Goal: Task Accomplishment & Management: Use online tool/utility

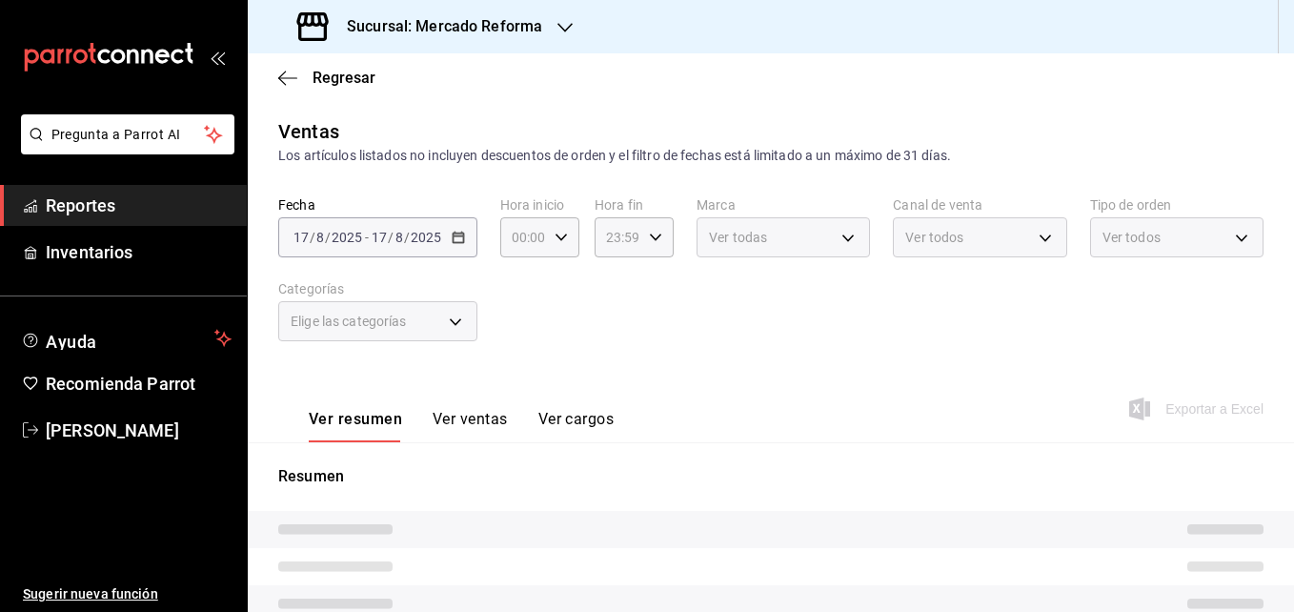
type input "05:00"
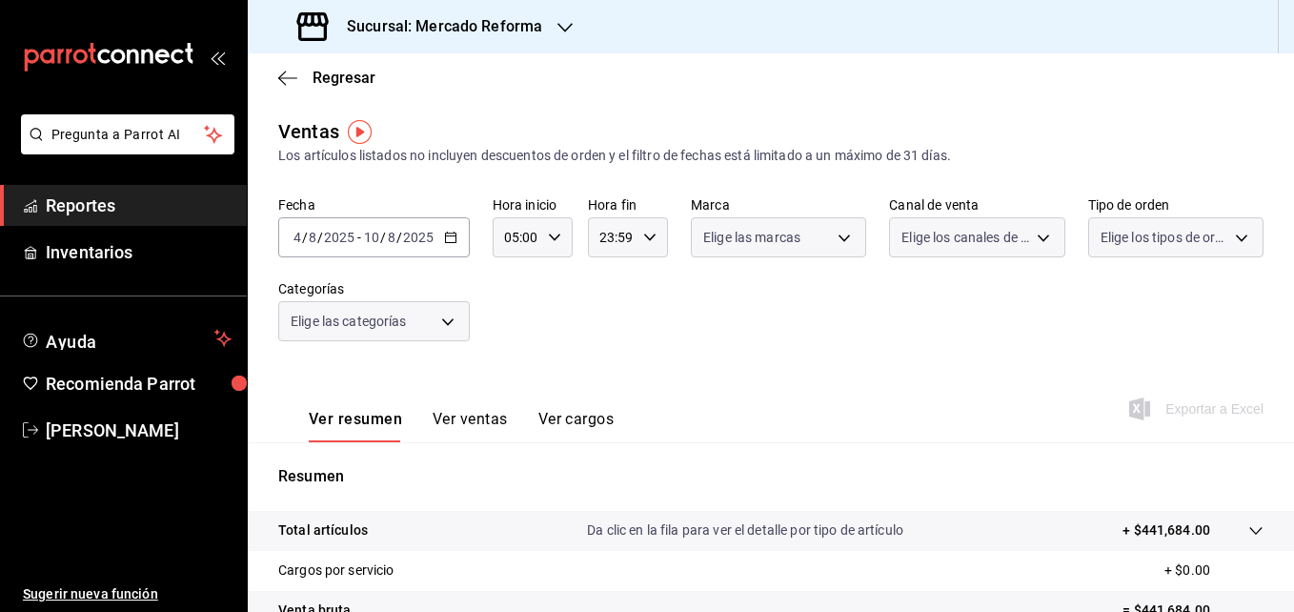
click at [449, 236] on \(Stroke\) "button" at bounding box center [450, 235] width 10 height 1
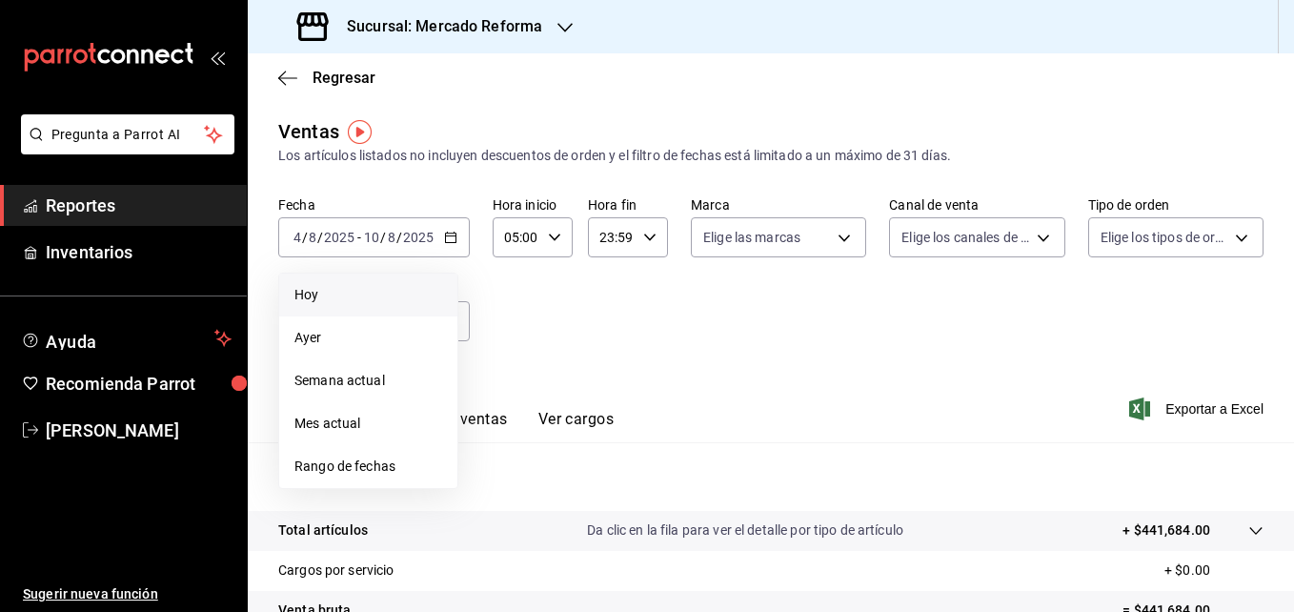
click at [334, 299] on span "Hoy" at bounding box center [368, 295] width 148 height 20
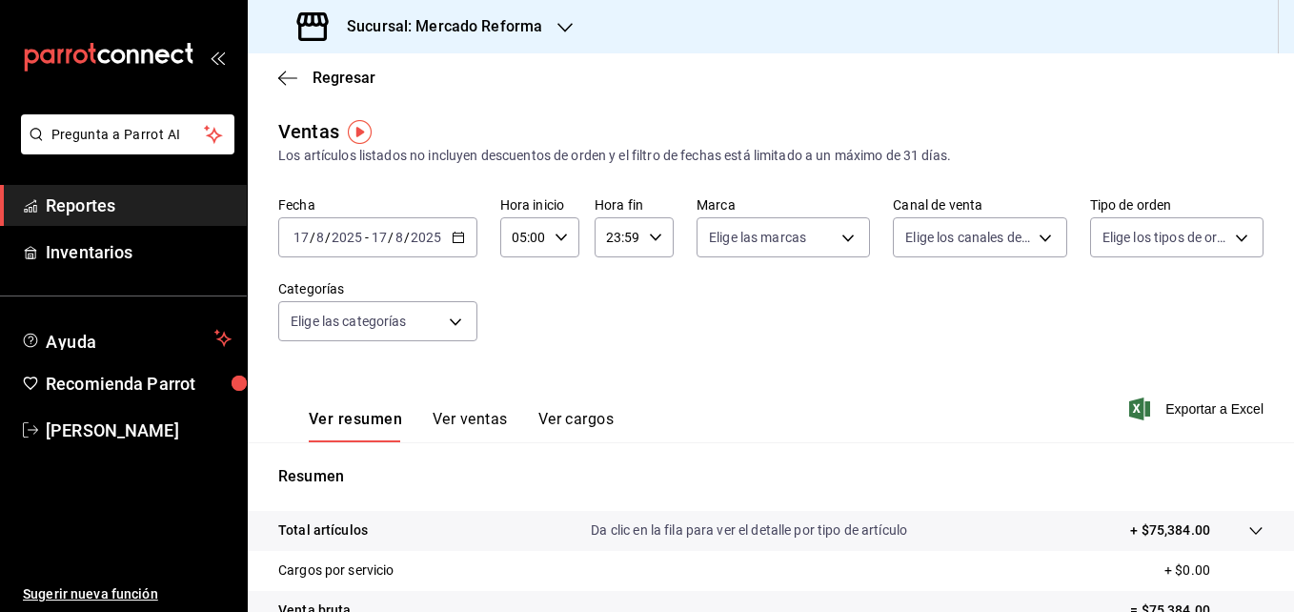
click at [564, 23] on icon "button" at bounding box center [564, 27] width 15 height 15
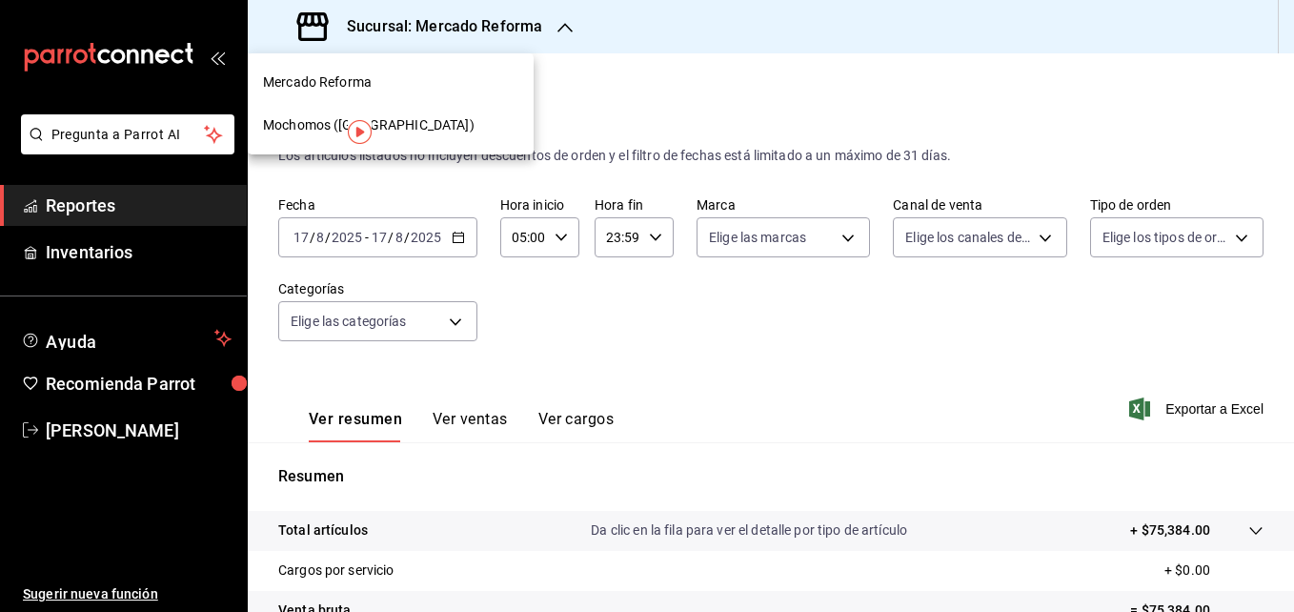
click at [313, 124] on span "Mochomos ([GEOGRAPHIC_DATA])" at bounding box center [369, 125] width 212 height 20
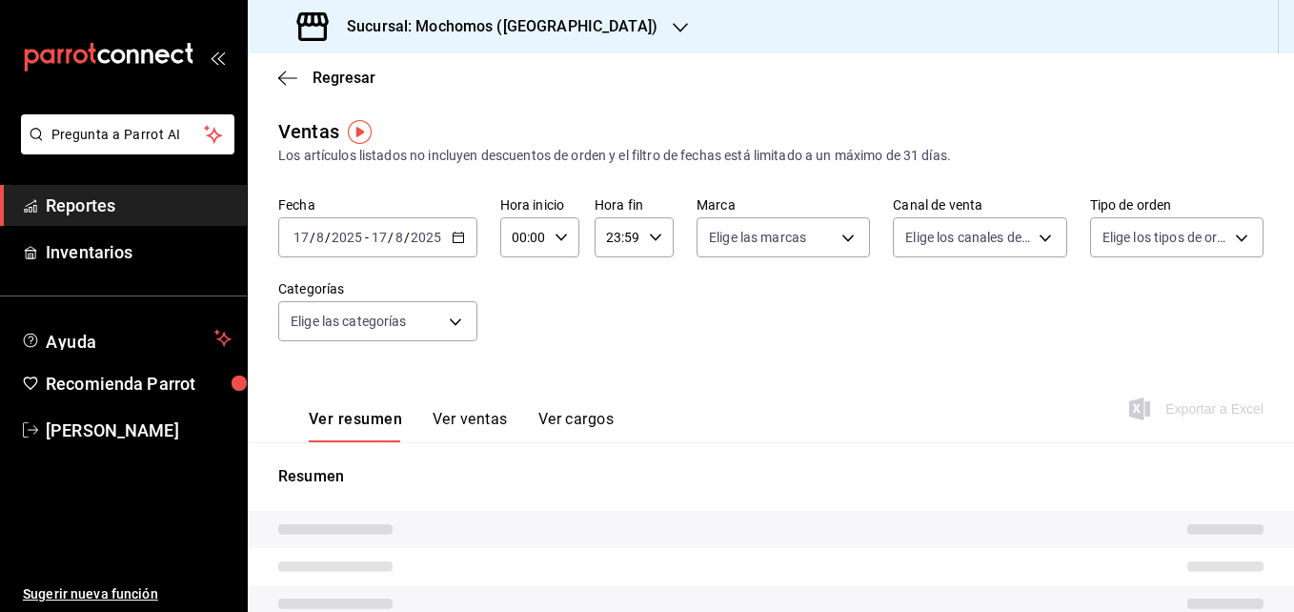
type input "05:00"
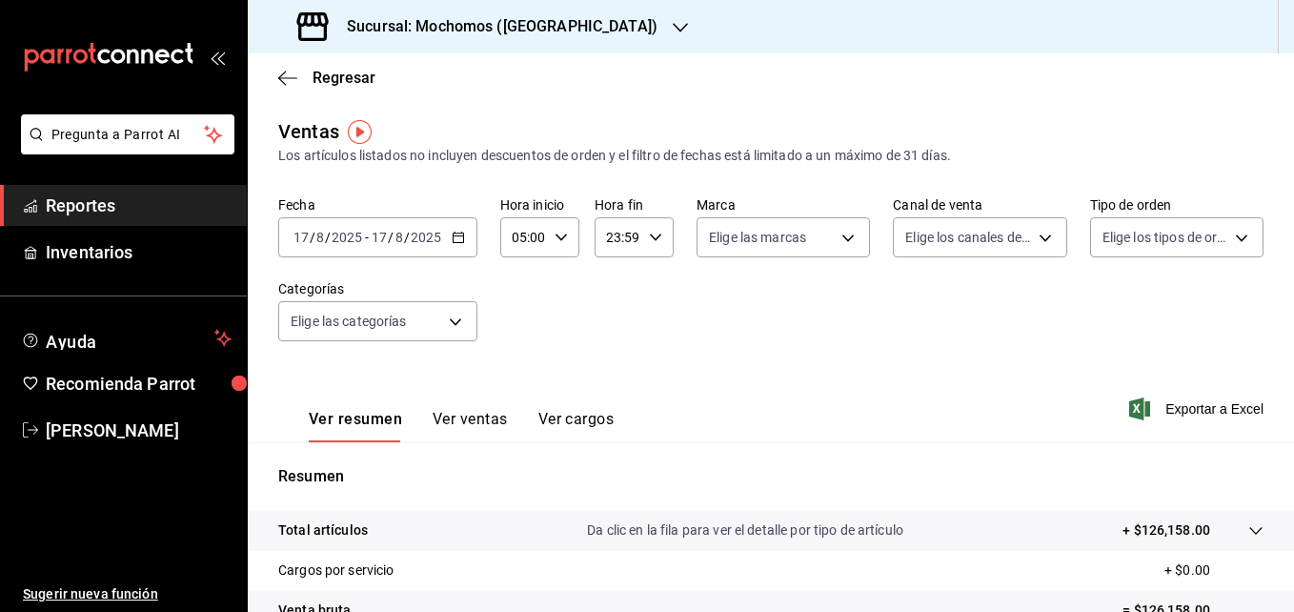
click at [461, 242] on \(Stroke\) "button" at bounding box center [458, 238] width 11 height 10
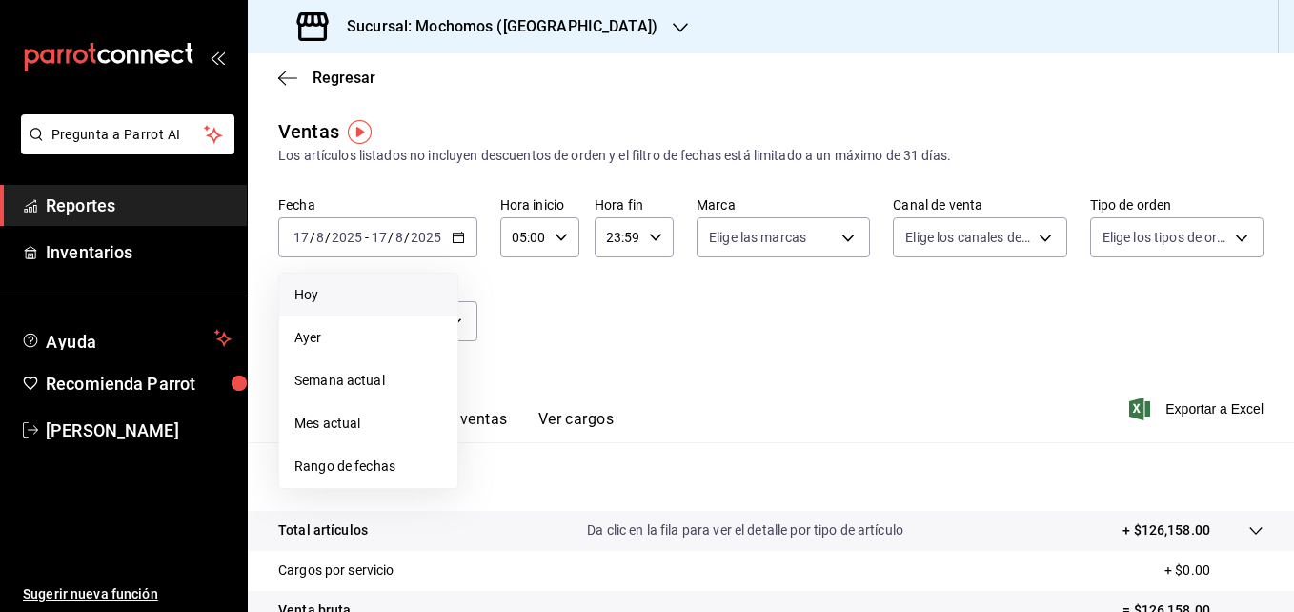
click at [336, 291] on span "Hoy" at bounding box center [368, 295] width 148 height 20
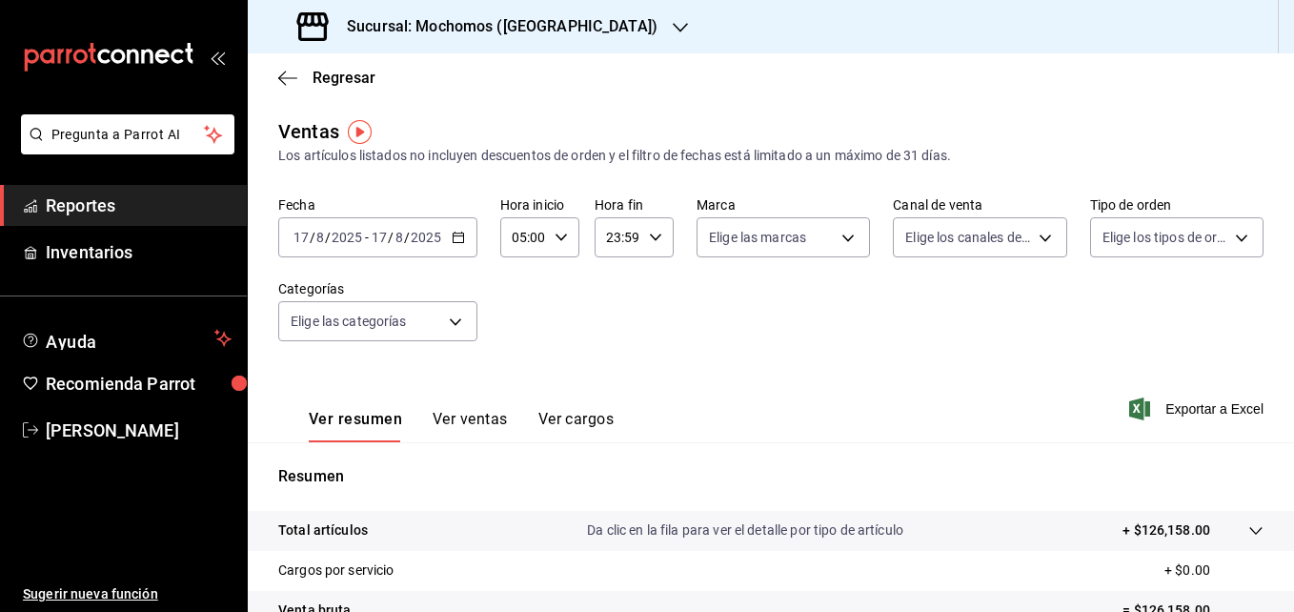
click at [652, 240] on \(Stroke\) "button" at bounding box center [655, 236] width 11 height 7
click at [608, 404] on span "05" at bounding box center [611, 403] width 9 height 15
type input "05:59"
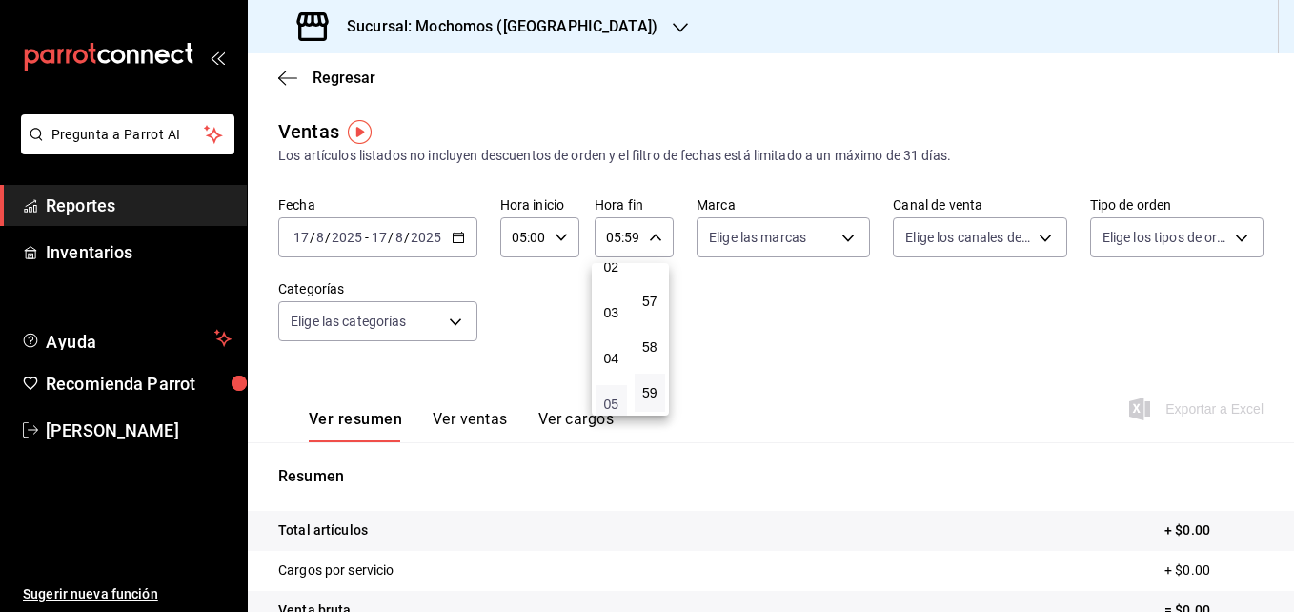
click at [609, 404] on span "05" at bounding box center [611, 403] width 9 height 15
click at [773, 306] on div at bounding box center [647, 306] width 1294 height 612
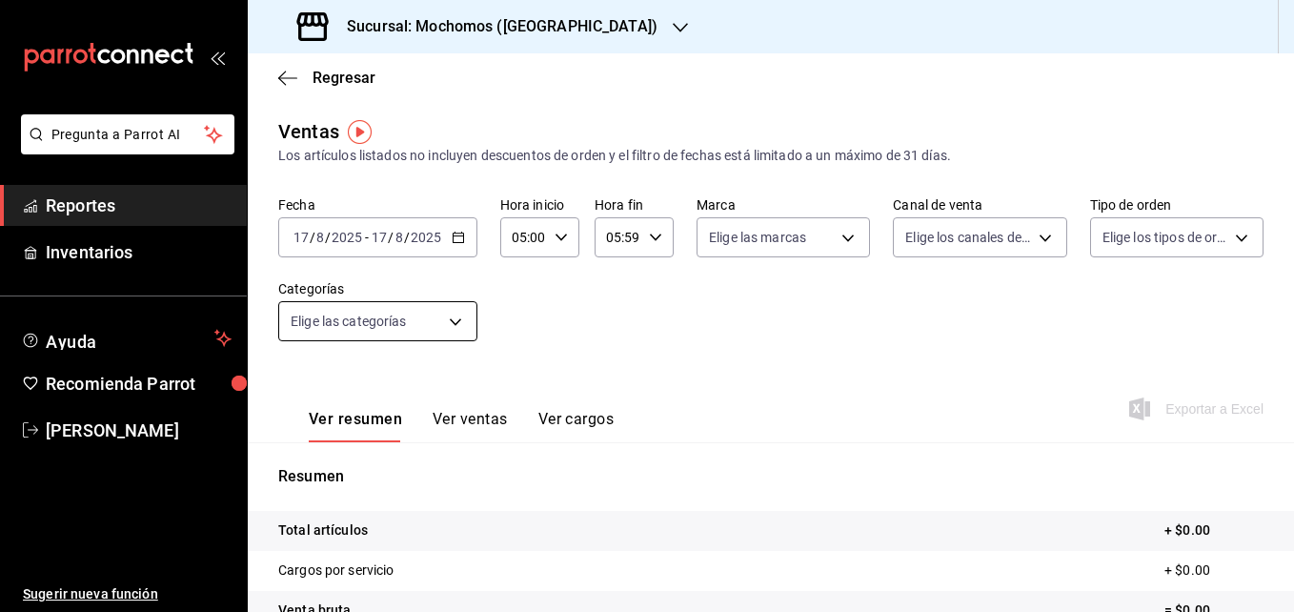
click at [459, 322] on body "Pregunta a Parrot AI Reportes Inventarios Ayuda Recomienda Parrot Roberto Barro…" at bounding box center [647, 306] width 1294 height 612
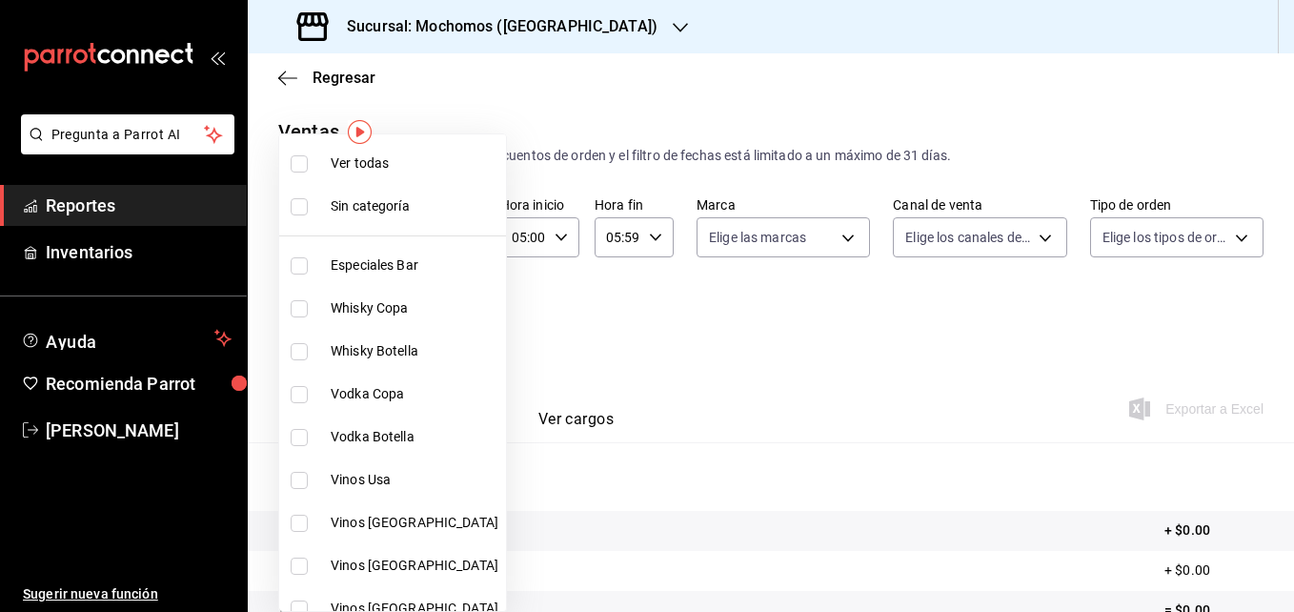
click at [309, 165] on label at bounding box center [303, 163] width 25 height 17
click at [308, 165] on input "checkbox" at bounding box center [299, 163] width 17 height 17
checkbox input "false"
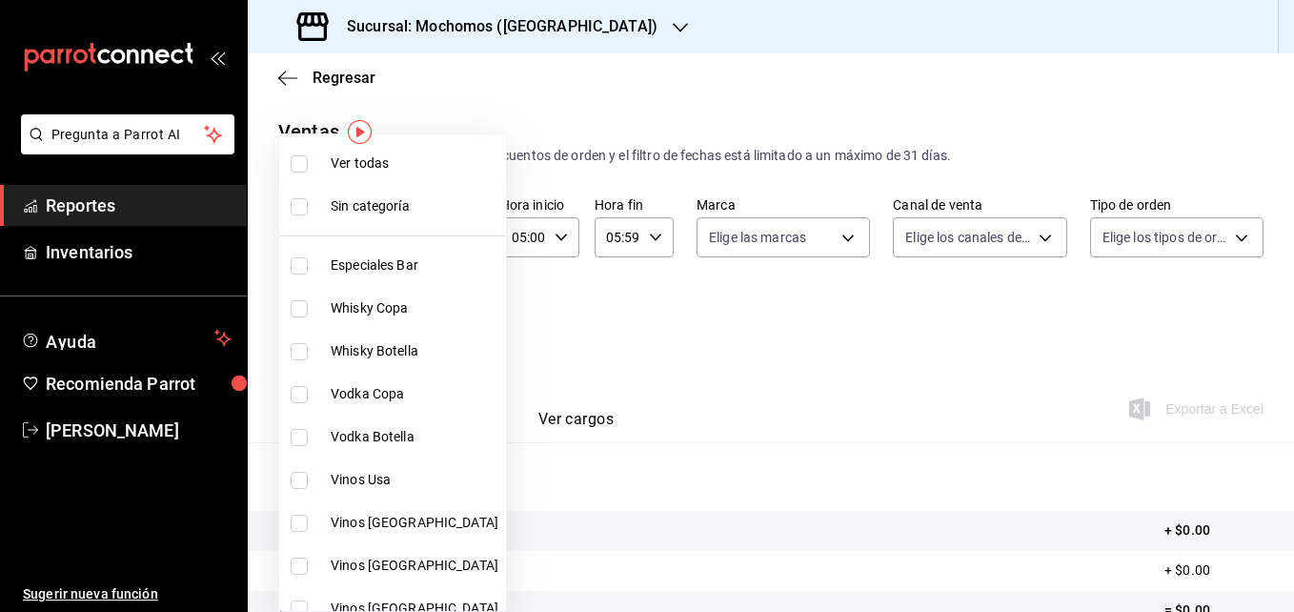
checkbox input "false"
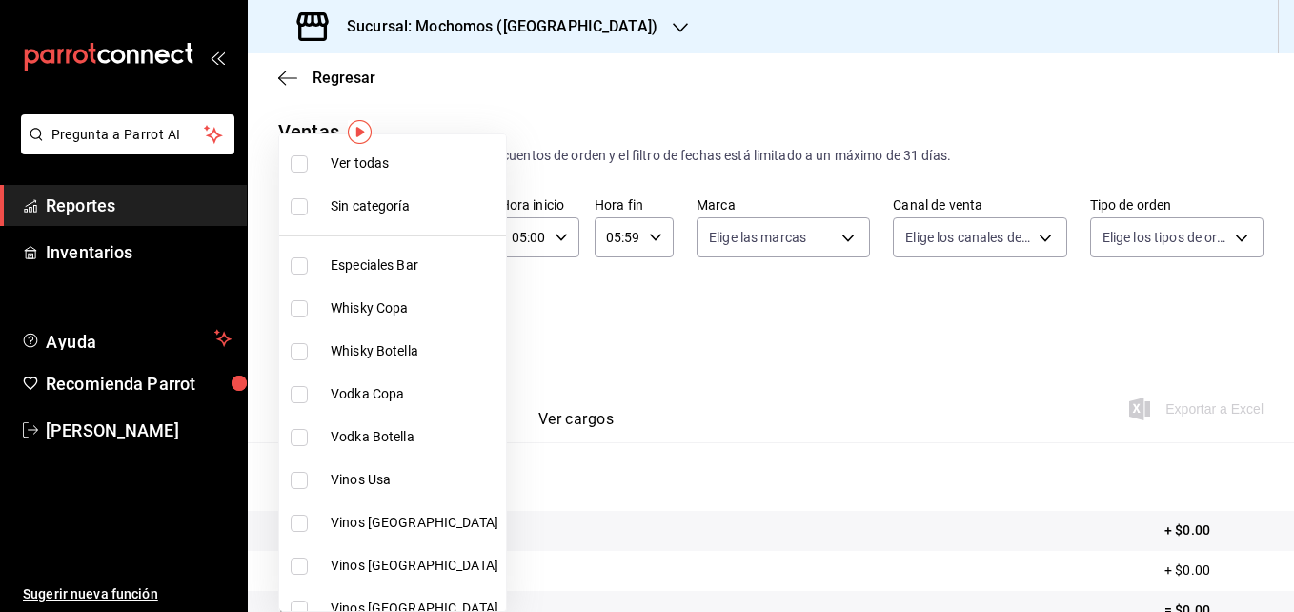
checkbox input "false"
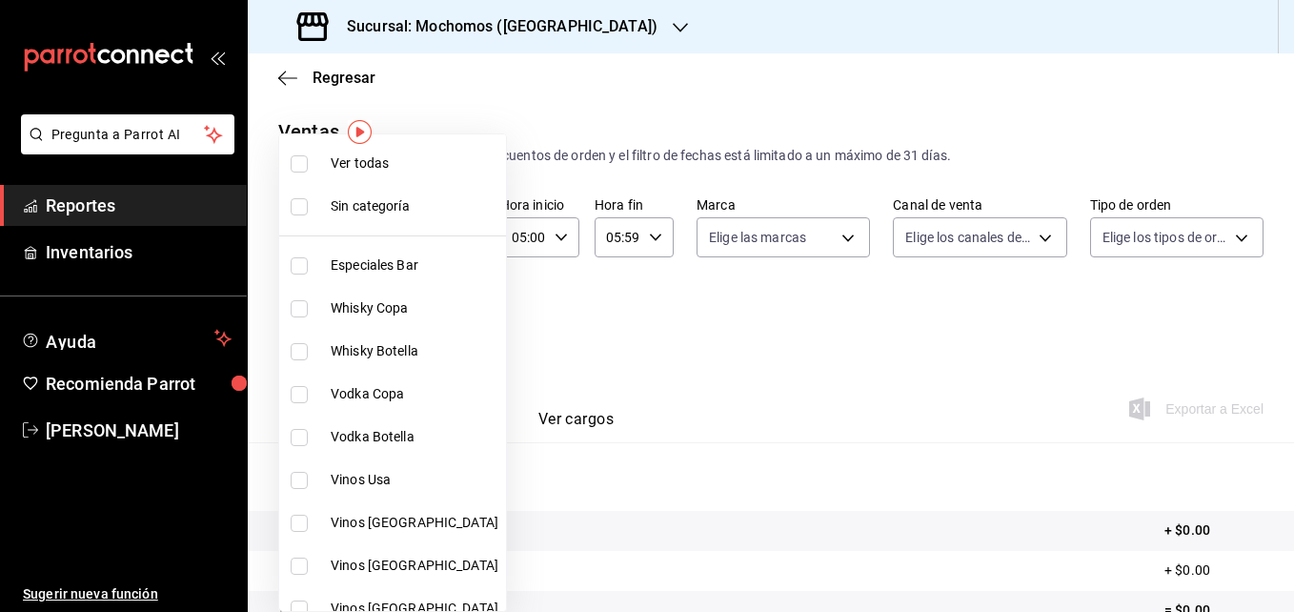
checkbox input "false"
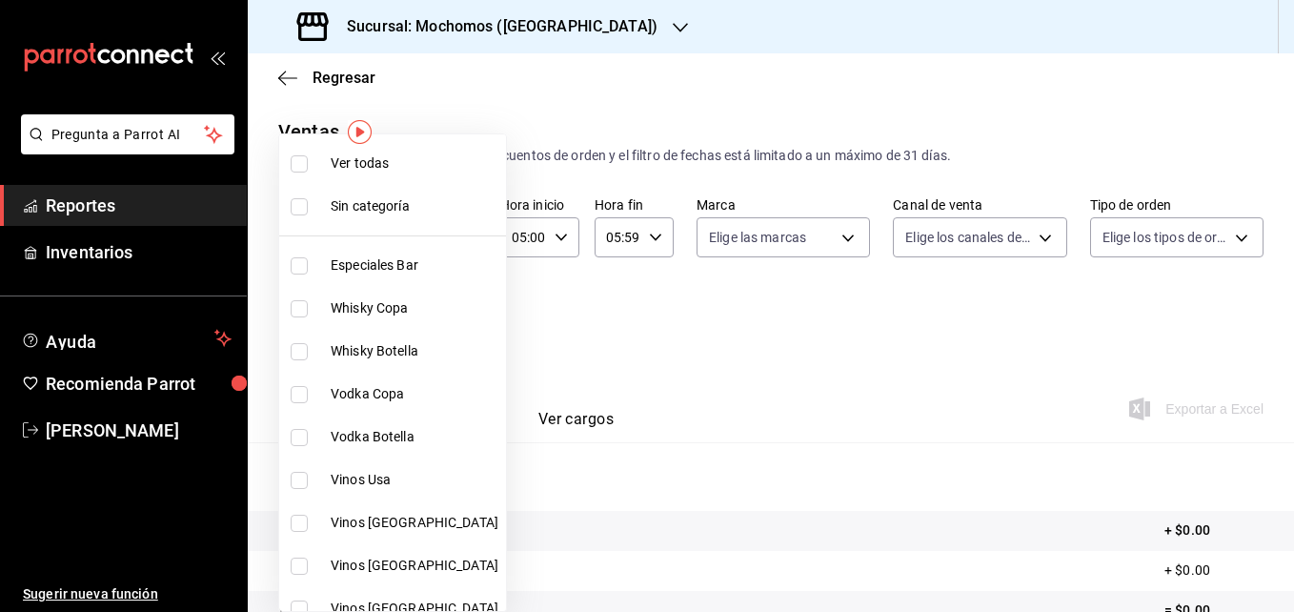
checkbox input "false"
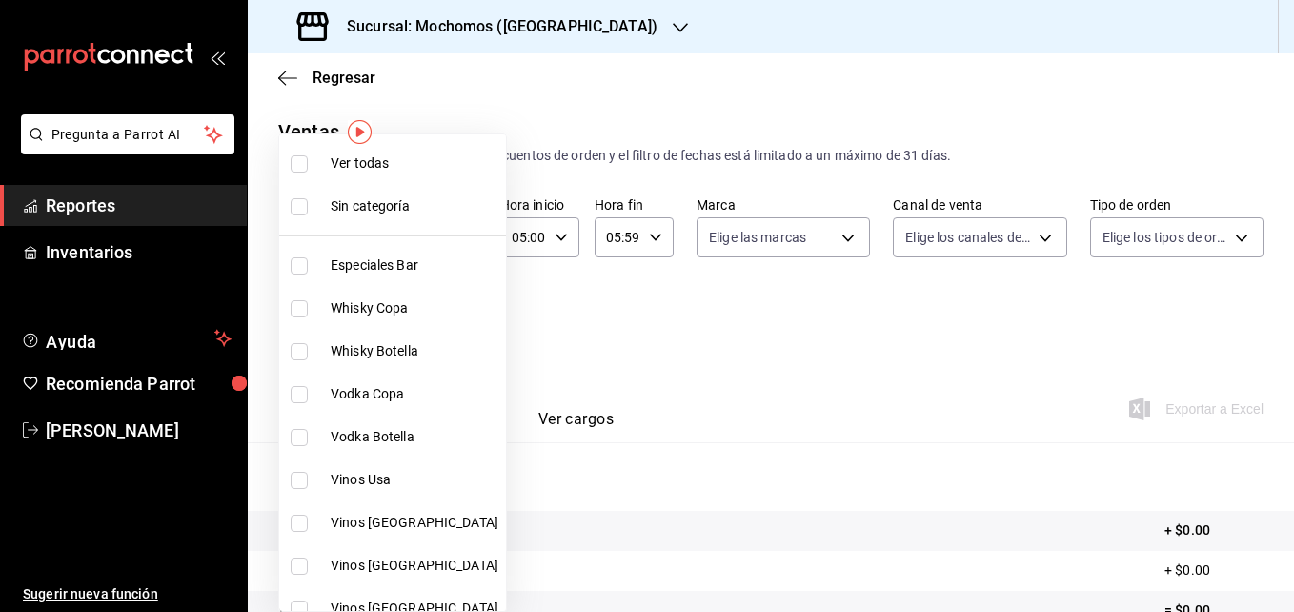
checkbox input "false"
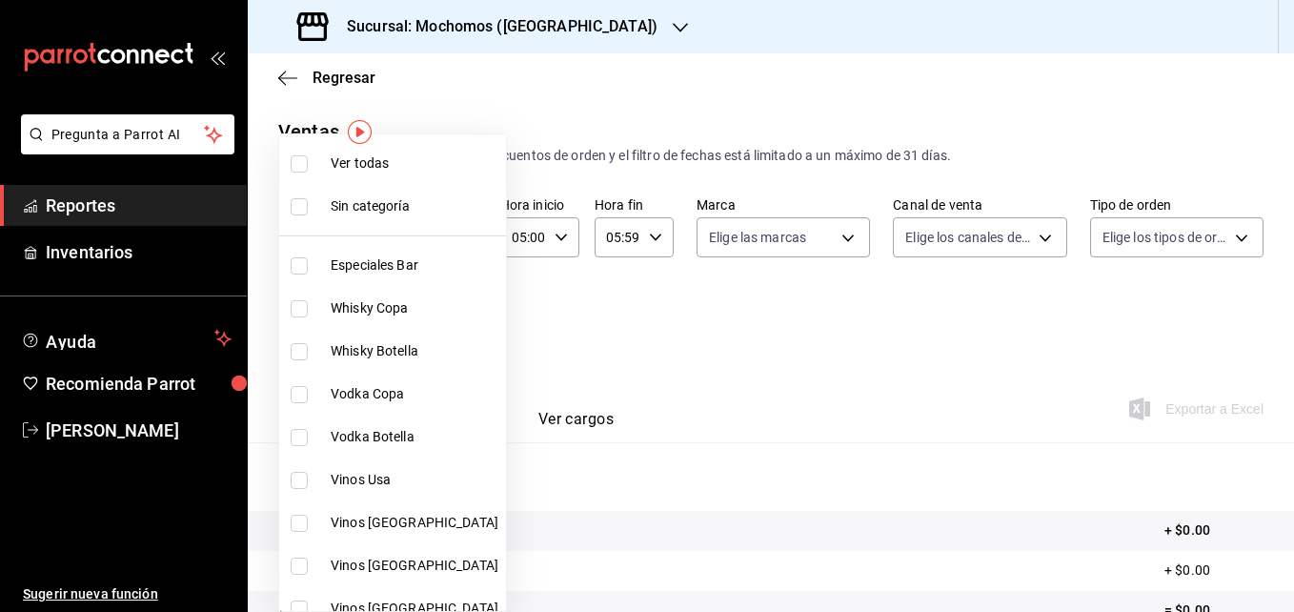
checkbox input "false"
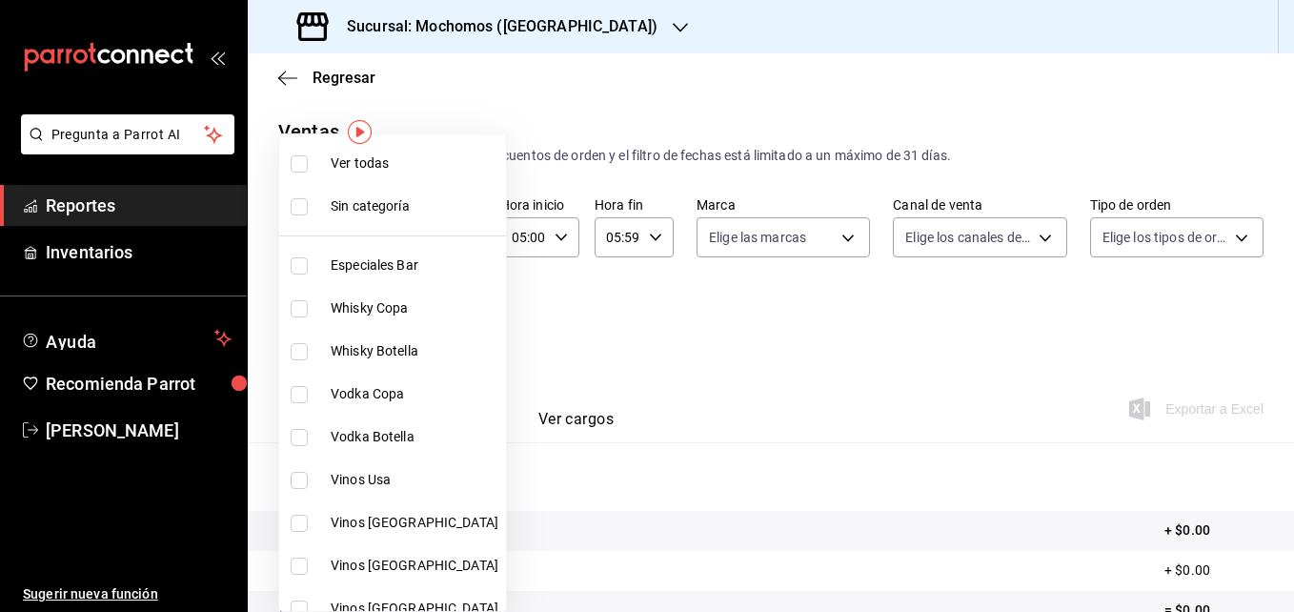
checkbox input "false"
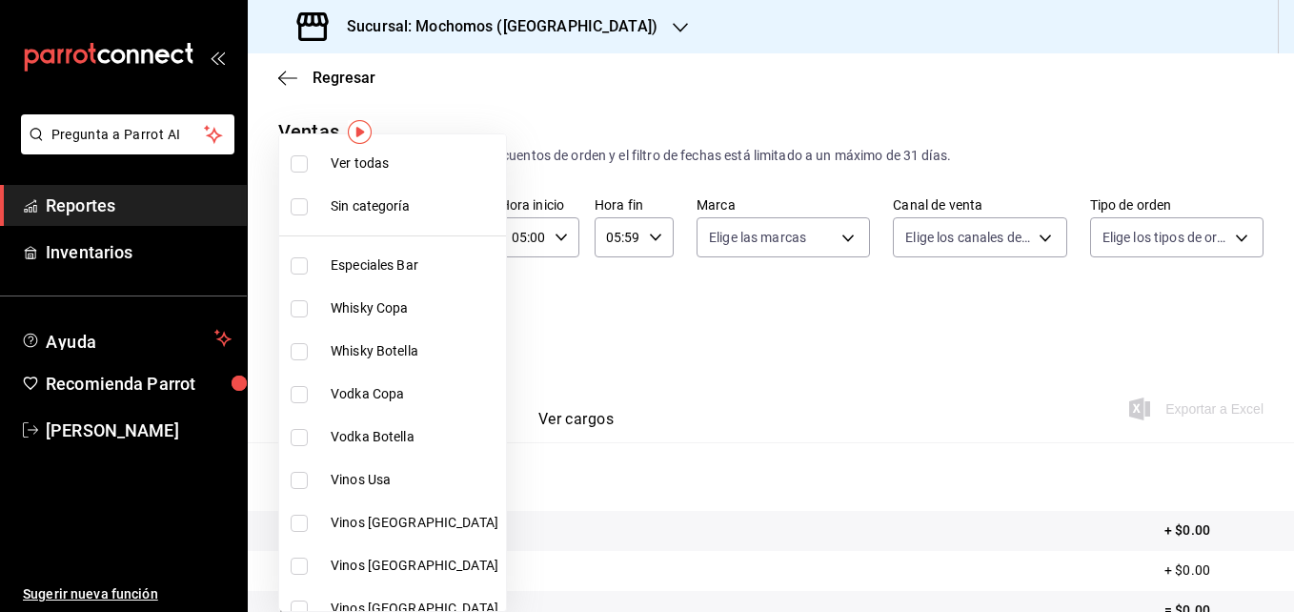
checkbox input "false"
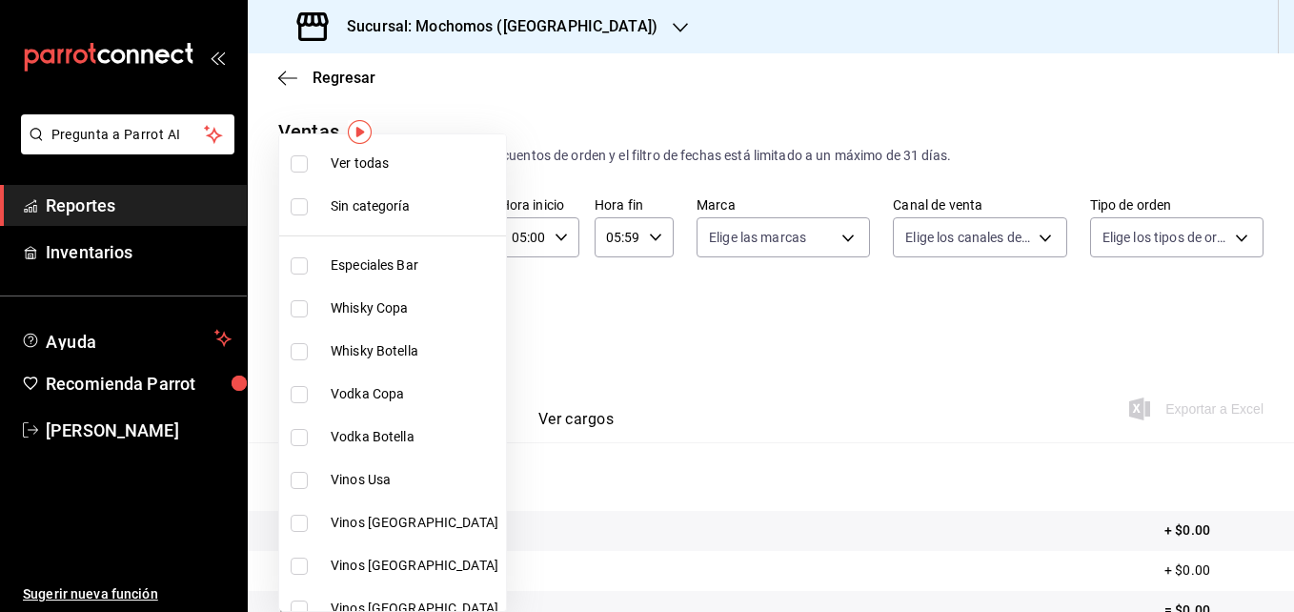
checkbox input "false"
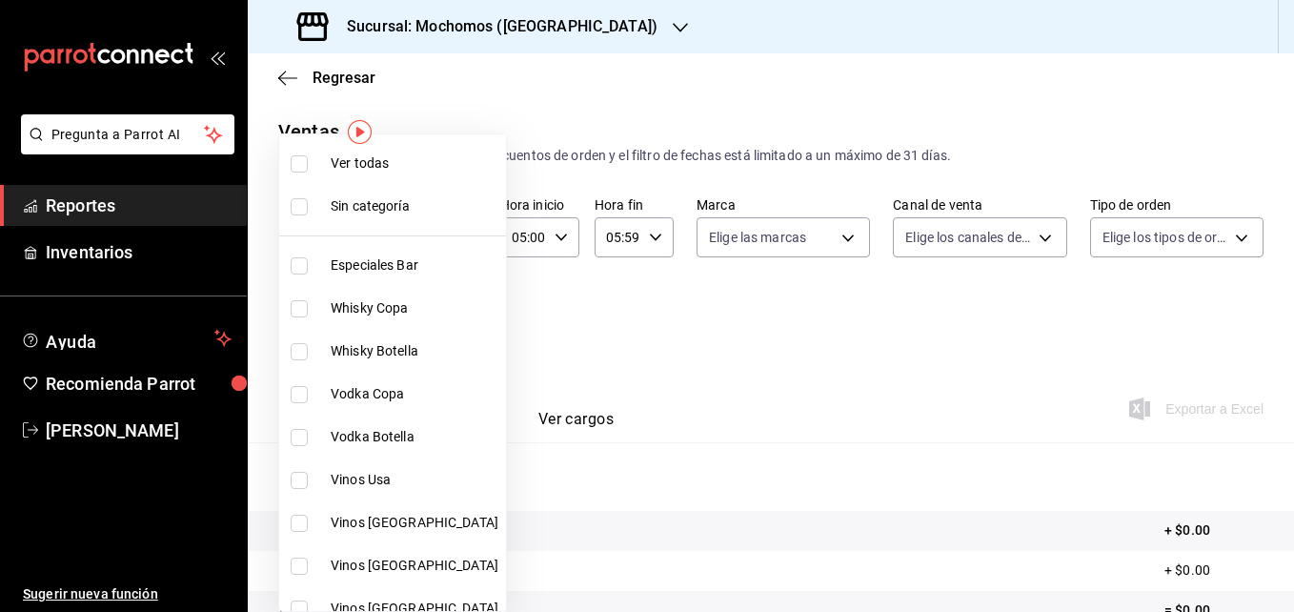
checkbox input "false"
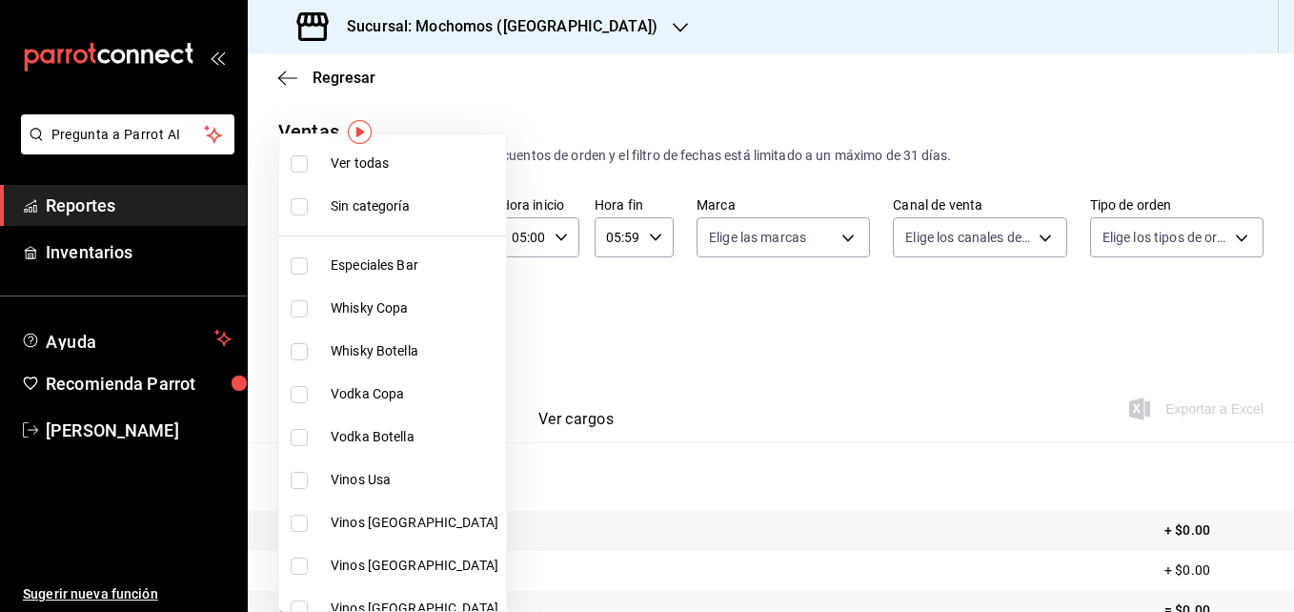
checkbox input "false"
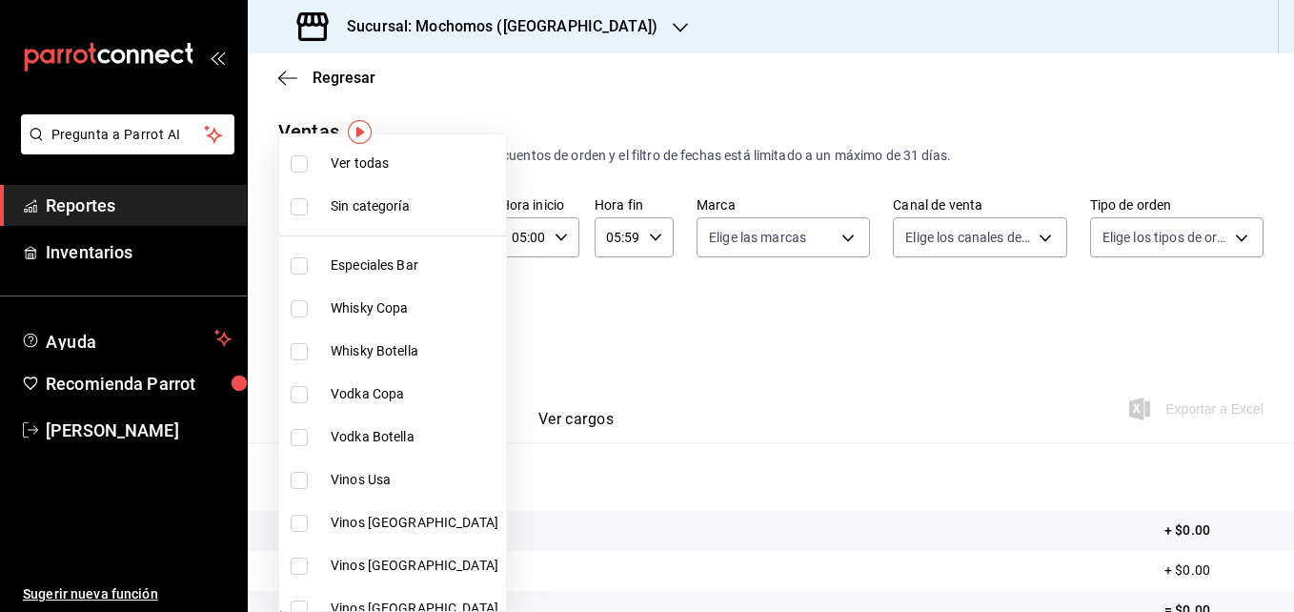
checkbox input "false"
click at [303, 163] on input "checkbox" at bounding box center [299, 163] width 17 height 17
checkbox input "true"
type input "2d195258-a112-483e-9c41-0e6351594330,d48f3e9a-3ab1-4b8f-8ab3-d3938f1810f2,a94d4…"
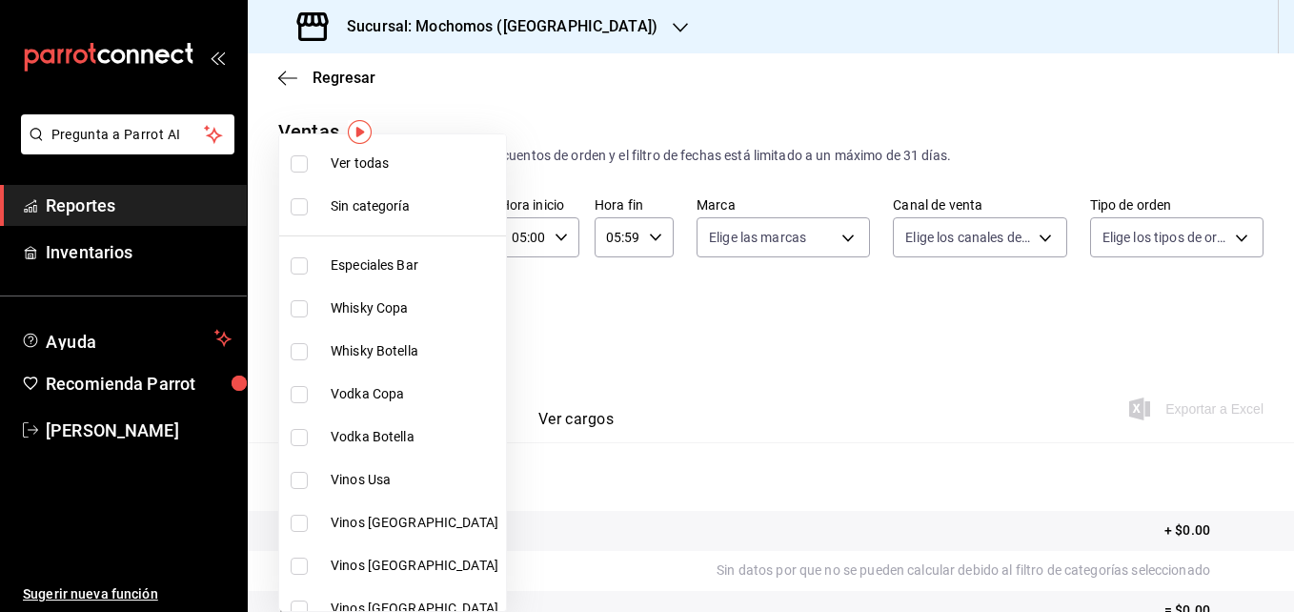
checkbox input "true"
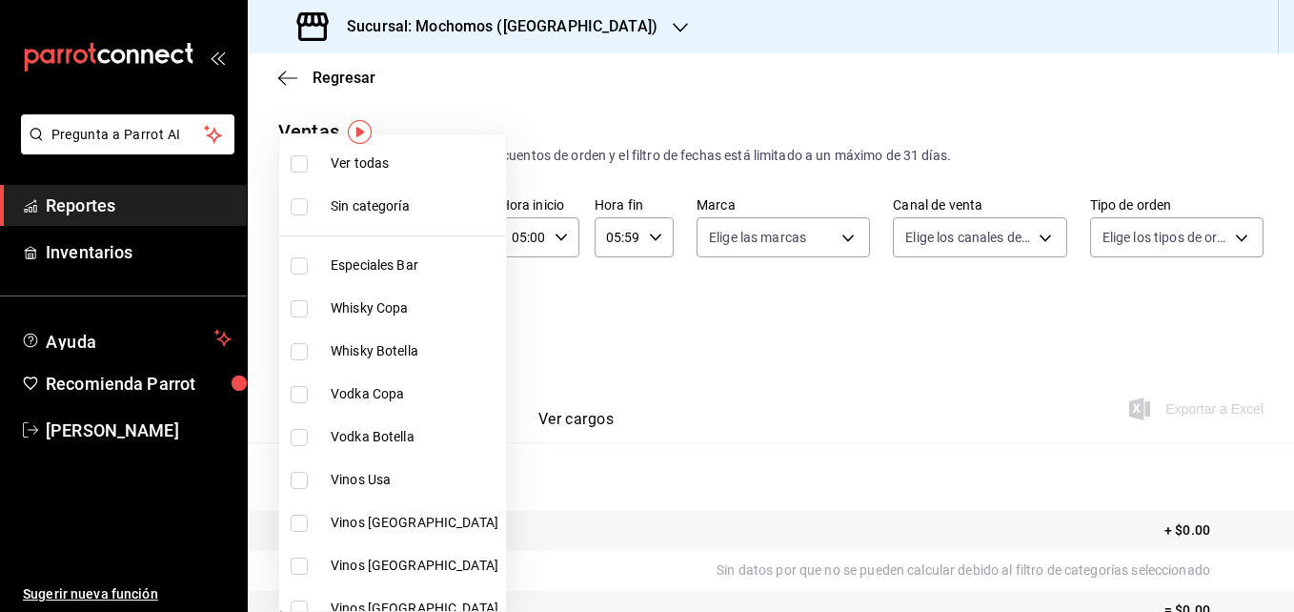
checkbox input "true"
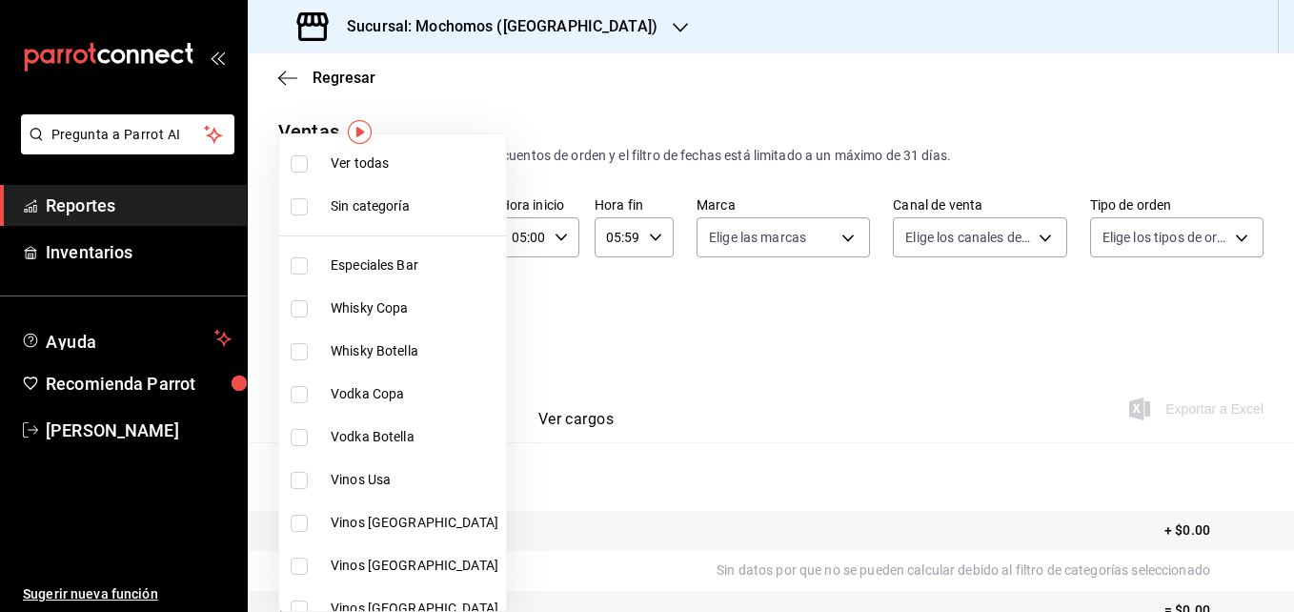
checkbox input "true"
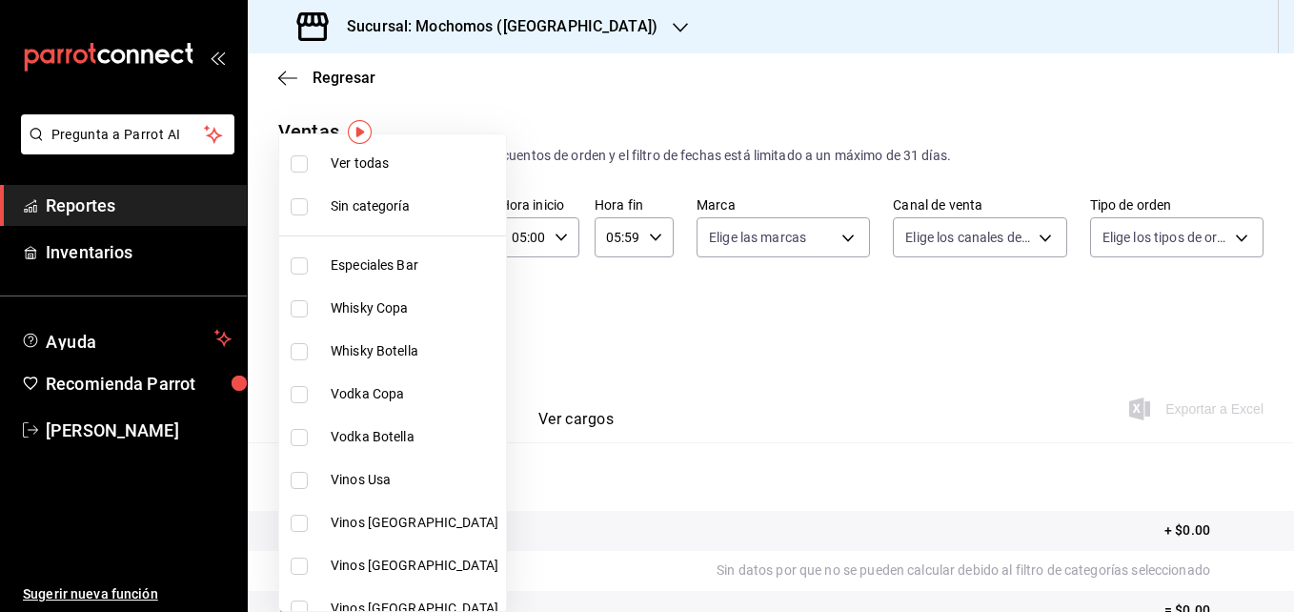
checkbox input "true"
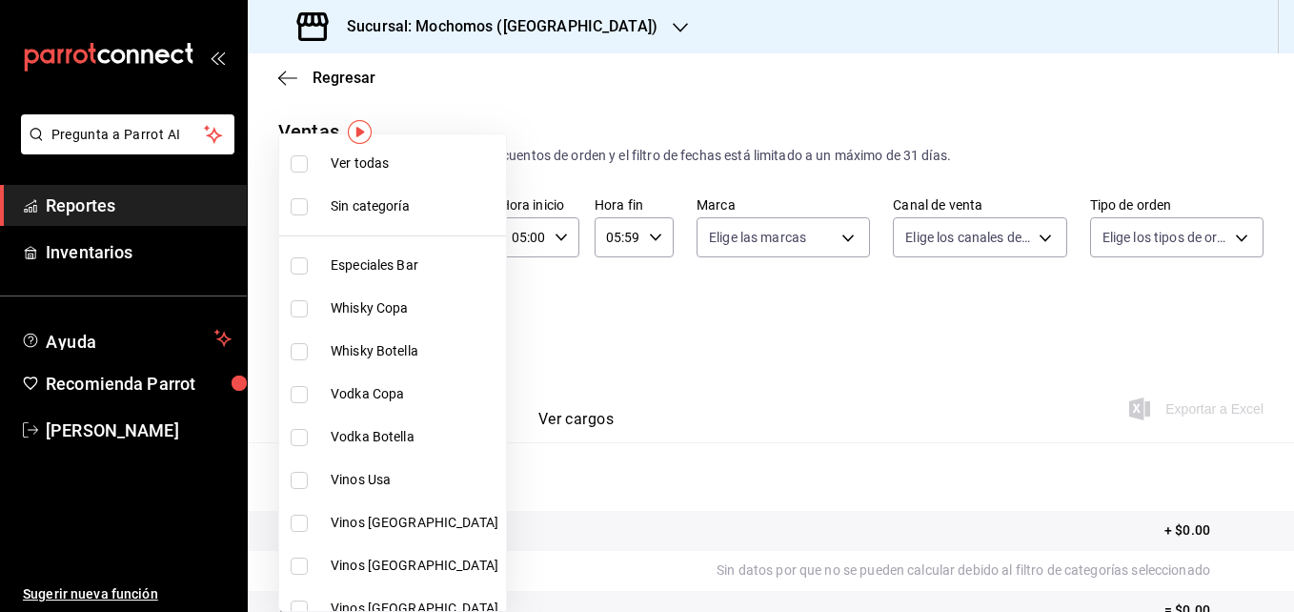
checkbox input "true"
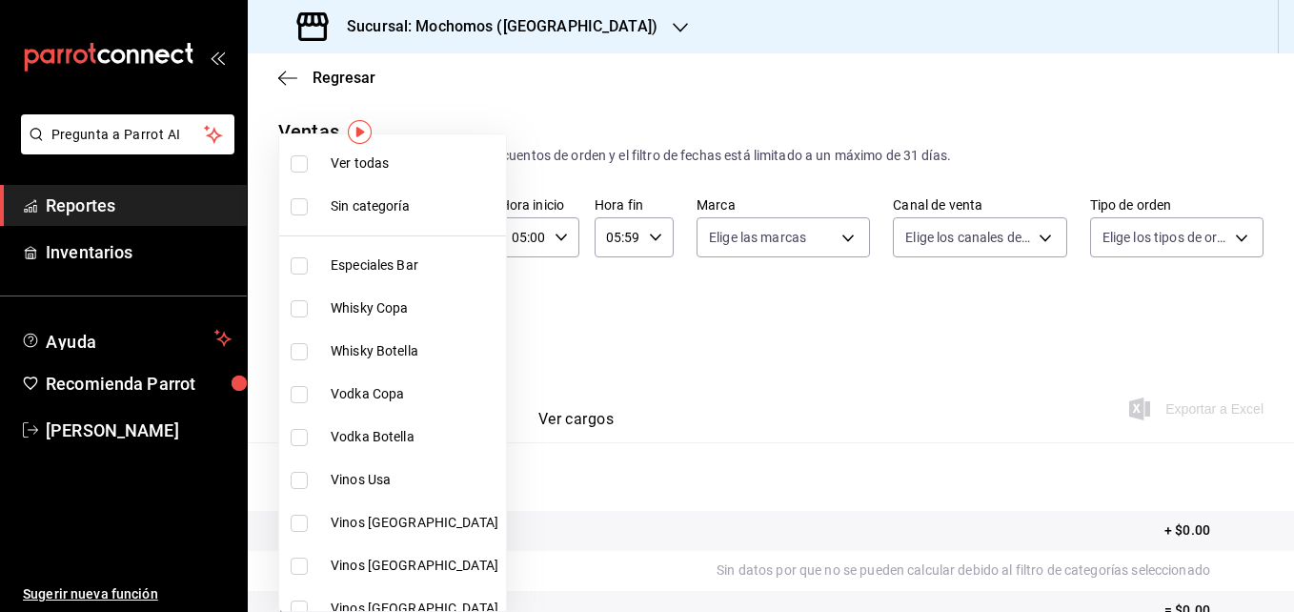
checkbox input "true"
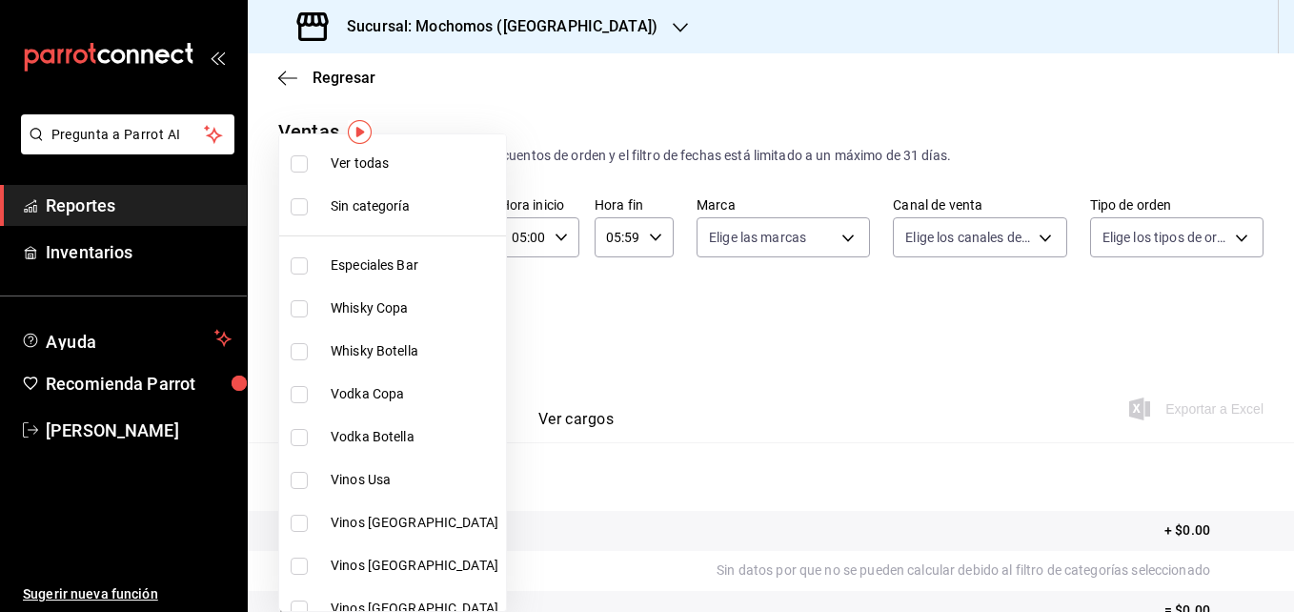
checkbox input "true"
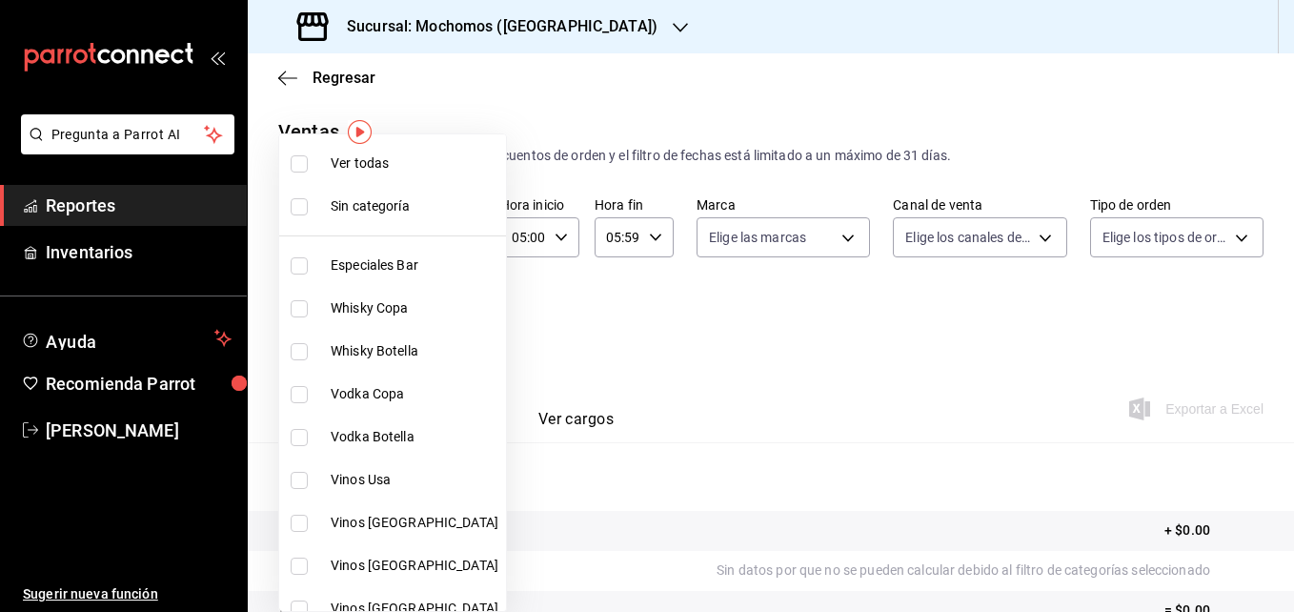
checkbox input "true"
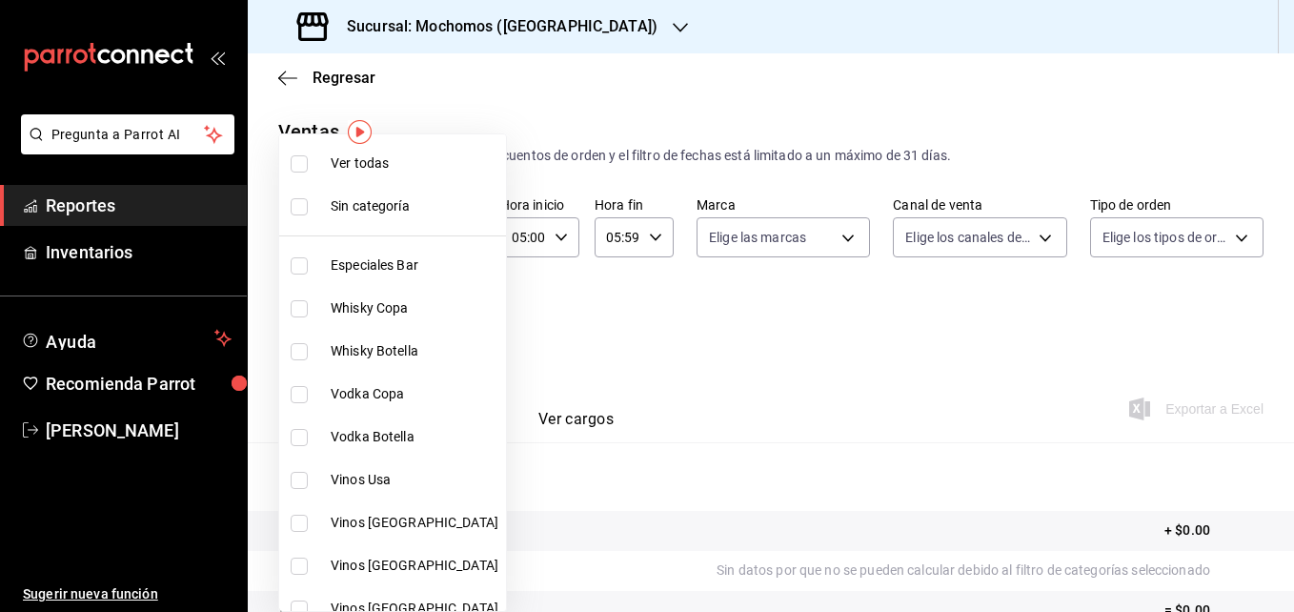
checkbox input "true"
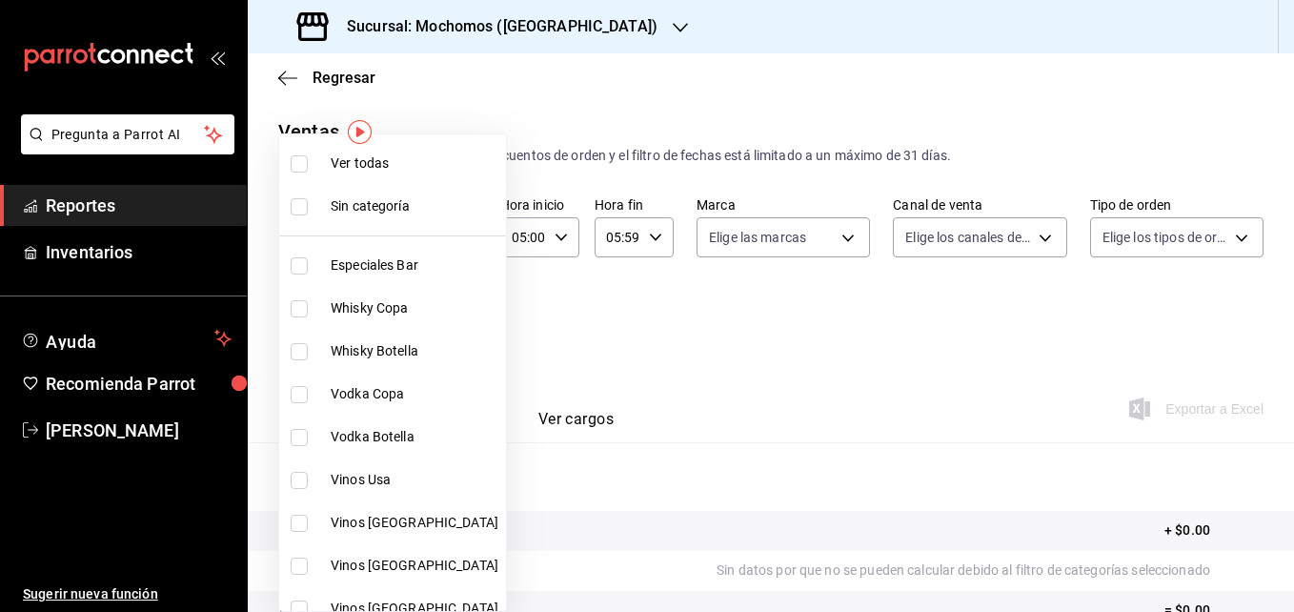
checkbox input "true"
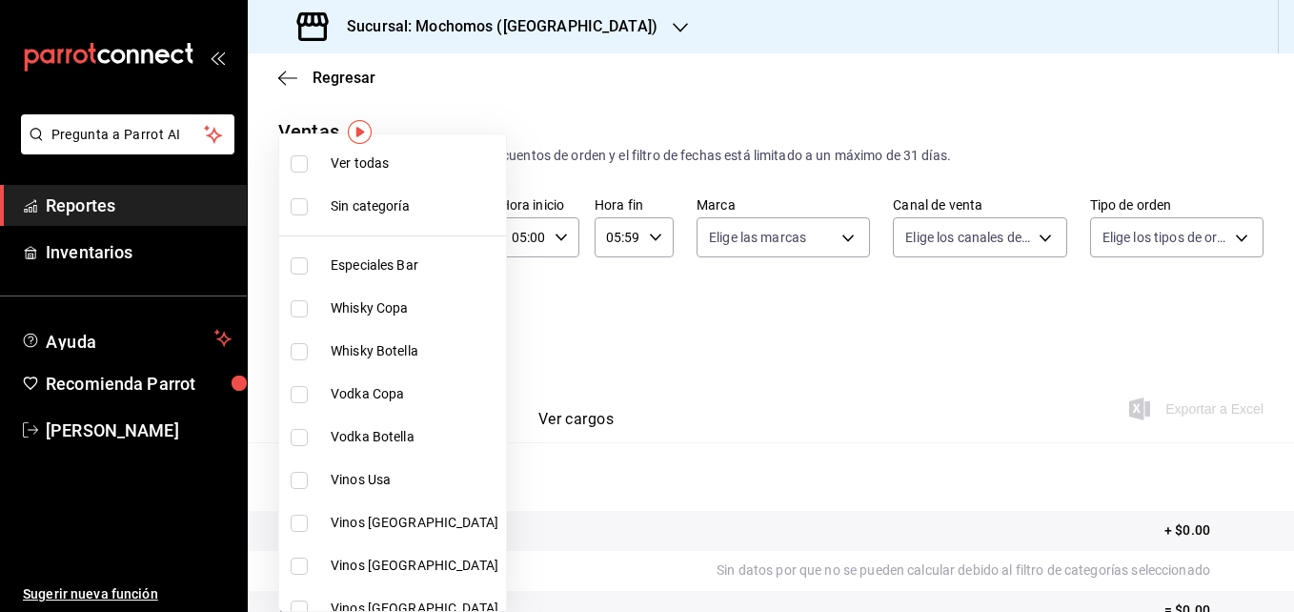
checkbox input "true"
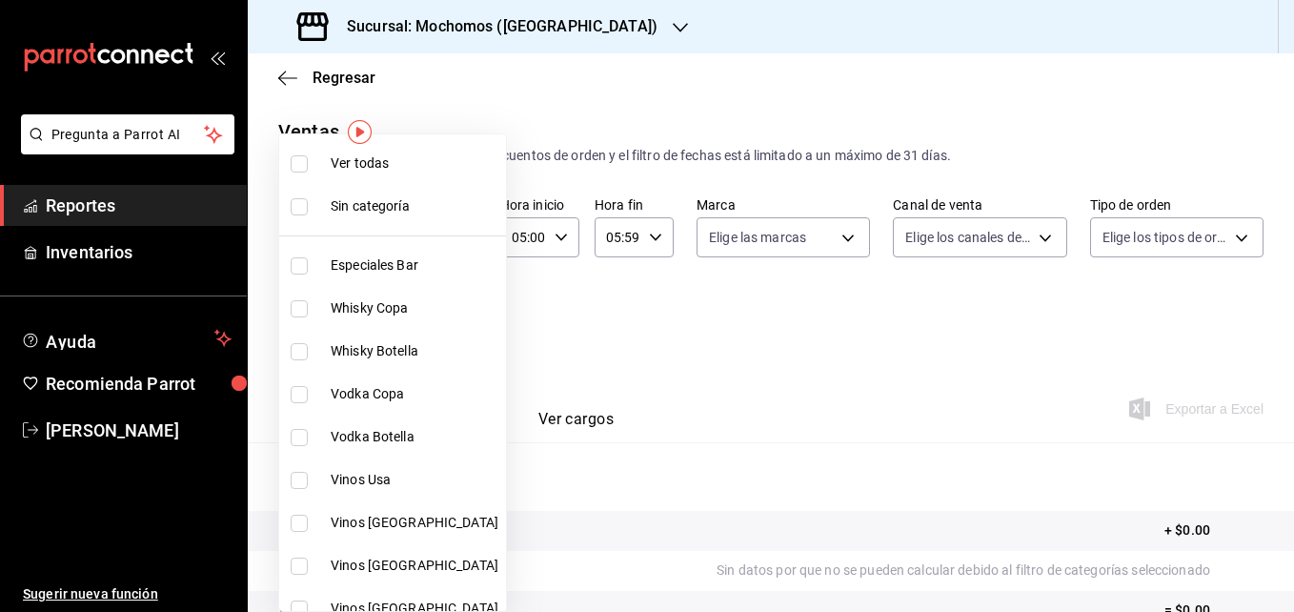
checkbox input "true"
click at [649, 354] on div at bounding box center [647, 306] width 1294 height 612
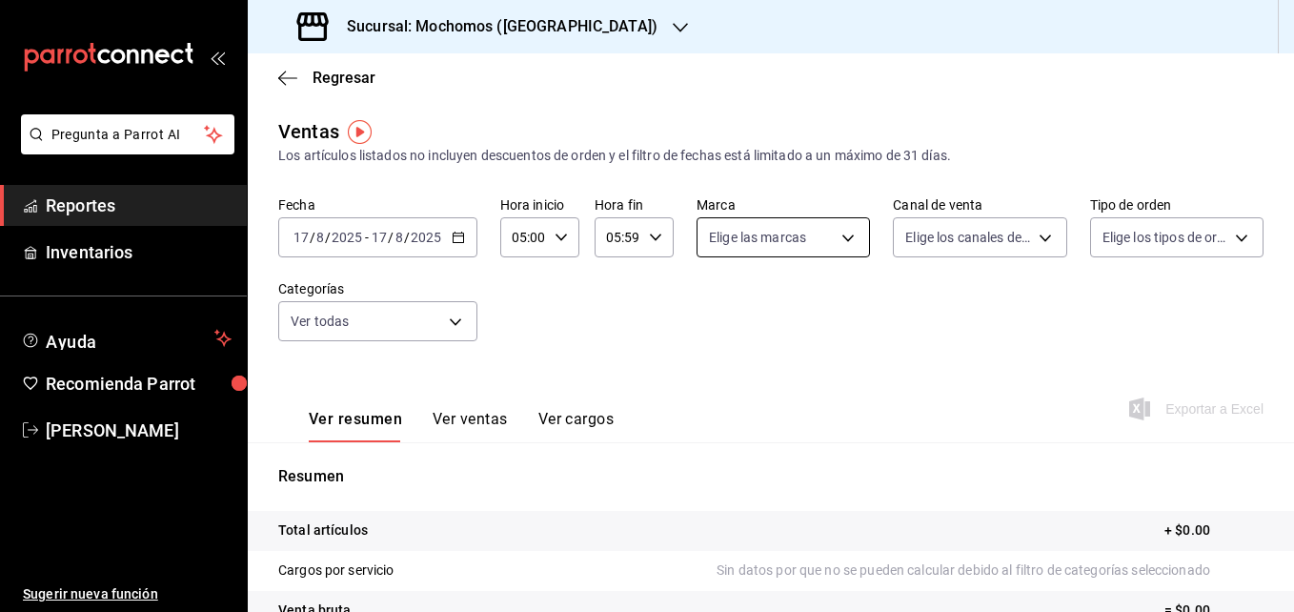
click at [815, 234] on body "Pregunta a Parrot AI Reportes Inventarios Ayuda Recomienda Parrot Roberto Barro…" at bounding box center [647, 306] width 1294 height 612
click at [715, 311] on input "checkbox" at bounding box center [712, 311] width 17 height 17
checkbox input "true"
type input "562d5b5b-21a2-4ace-a941-66278f4a6c49"
checkbox input "true"
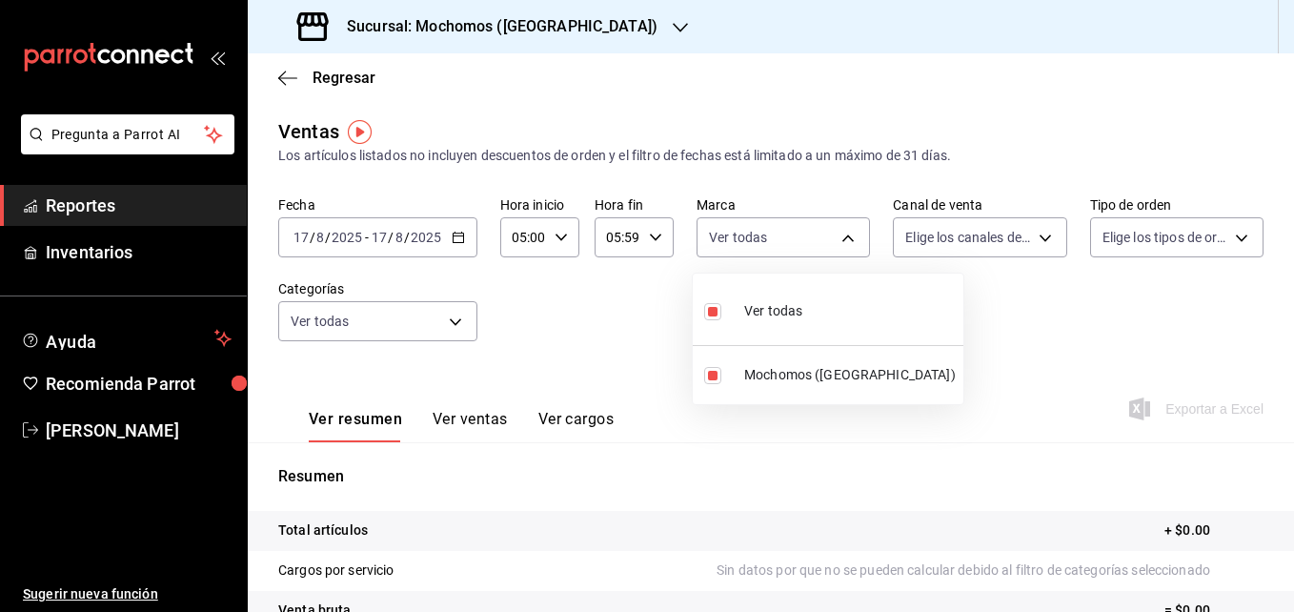
click at [815, 314] on div at bounding box center [647, 306] width 1294 height 612
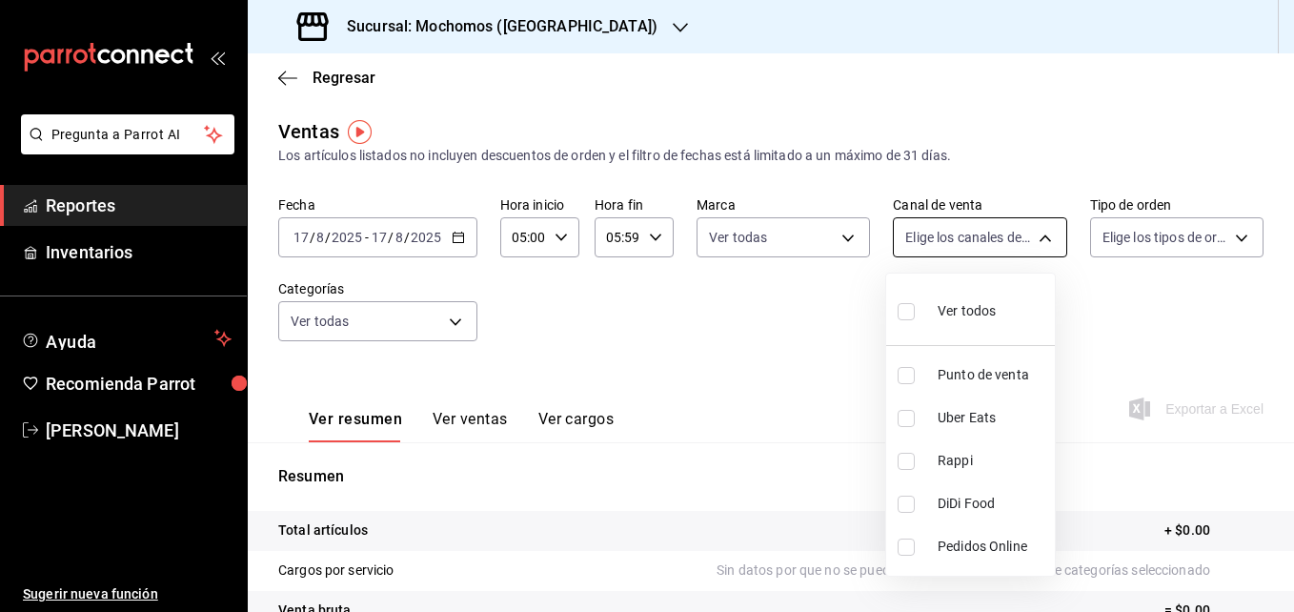
click at [815, 246] on body "Pregunta a Parrot AI Reportes Inventarios Ayuda Recomienda Parrot Roberto Barro…" at bounding box center [647, 306] width 1294 height 612
drag, startPoint x: 1033, startPoint y: 246, endPoint x: 917, endPoint y: 308, distance: 131.7
click at [815, 308] on div "Ver todos Punto de venta Uber Eats Rappi DiDi Food Pedidos Online" at bounding box center [647, 306] width 1294 height 612
drag, startPoint x: 917, startPoint y: 308, endPoint x: 1021, endPoint y: 317, distance: 104.3
click at [815, 308] on label at bounding box center [910, 311] width 25 height 28
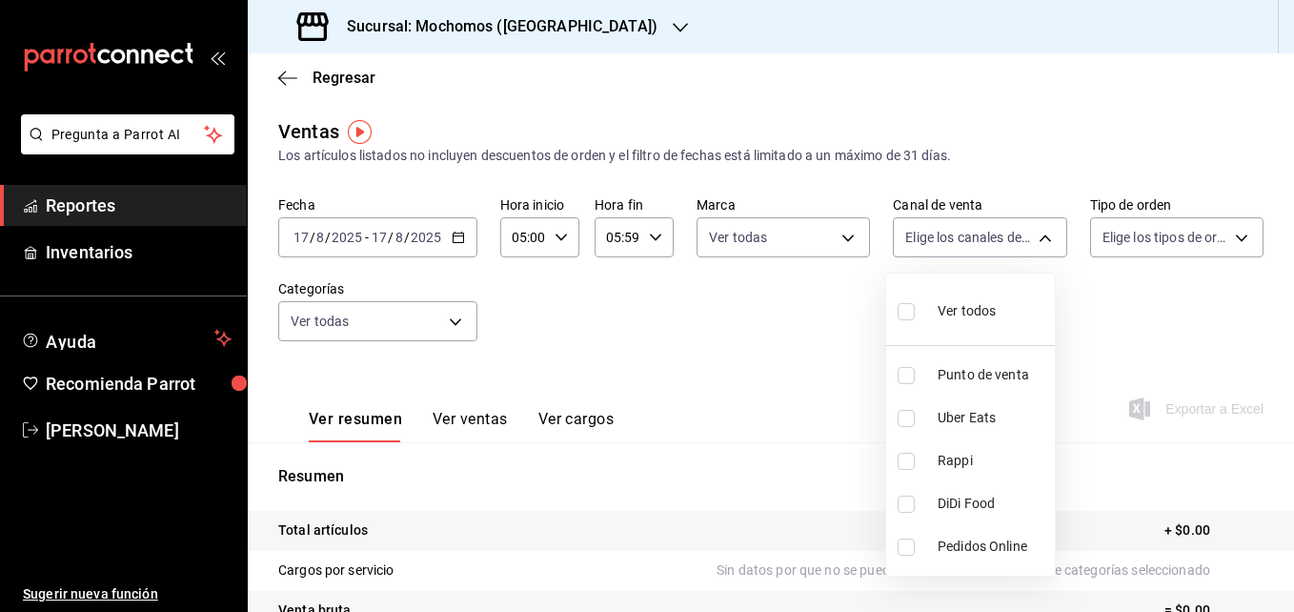
click at [815, 308] on input "checkbox" at bounding box center [906, 311] width 17 height 17
checkbox input "false"
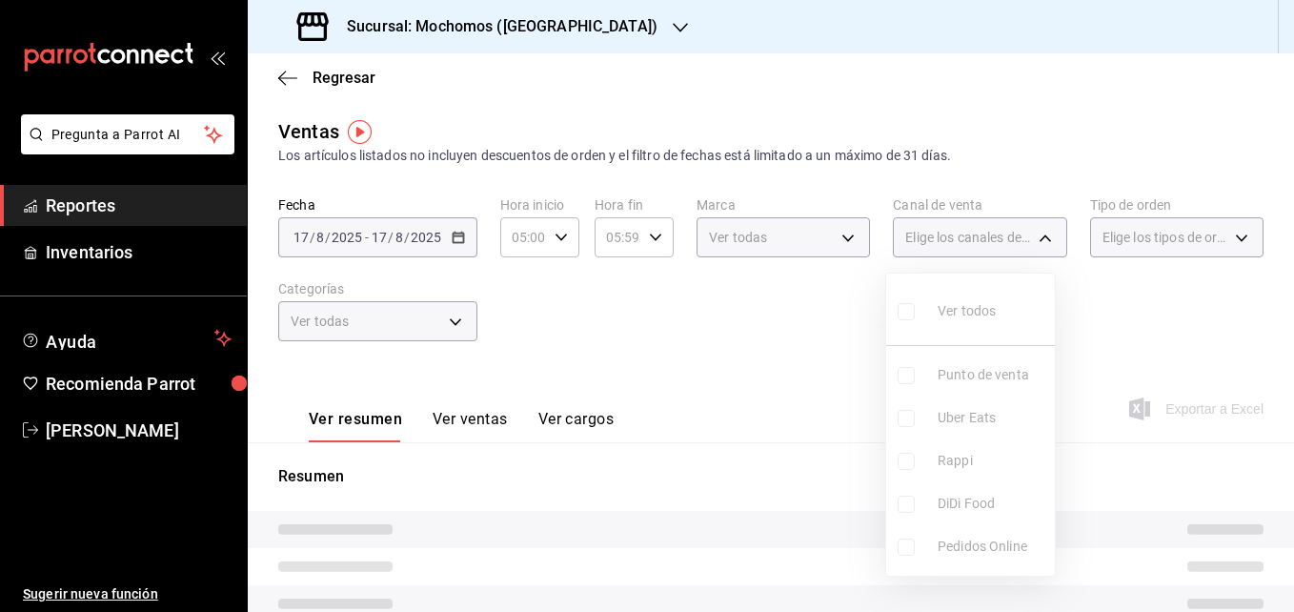
checkbox input "false"
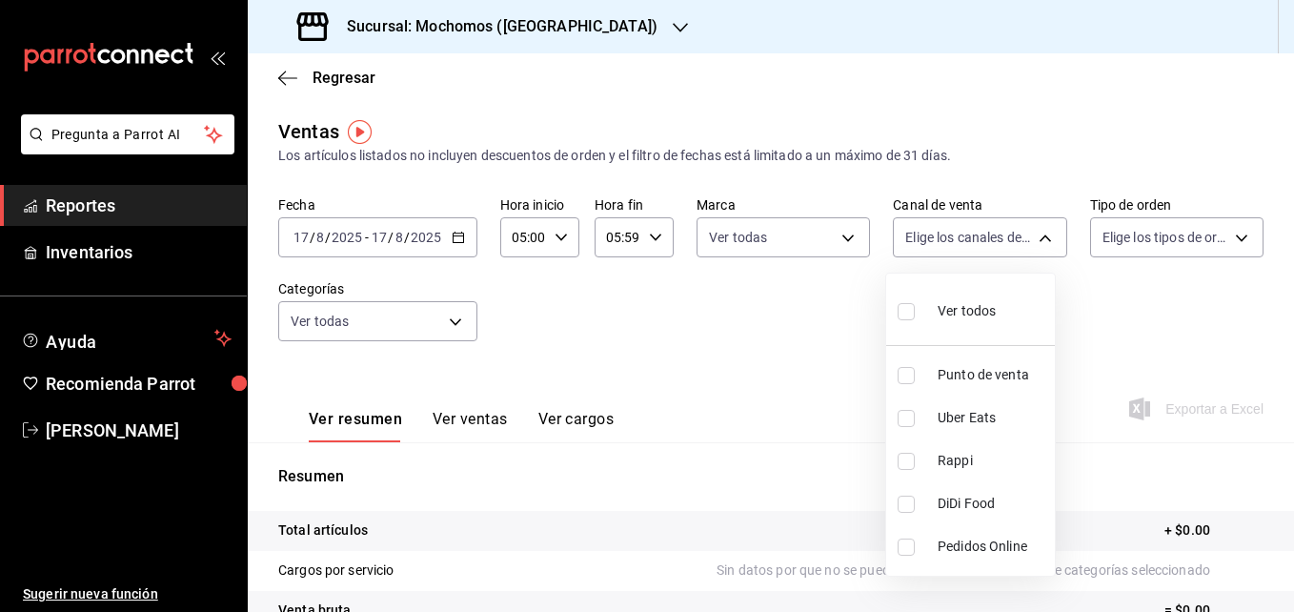
click at [815, 234] on div at bounding box center [647, 306] width 1294 height 612
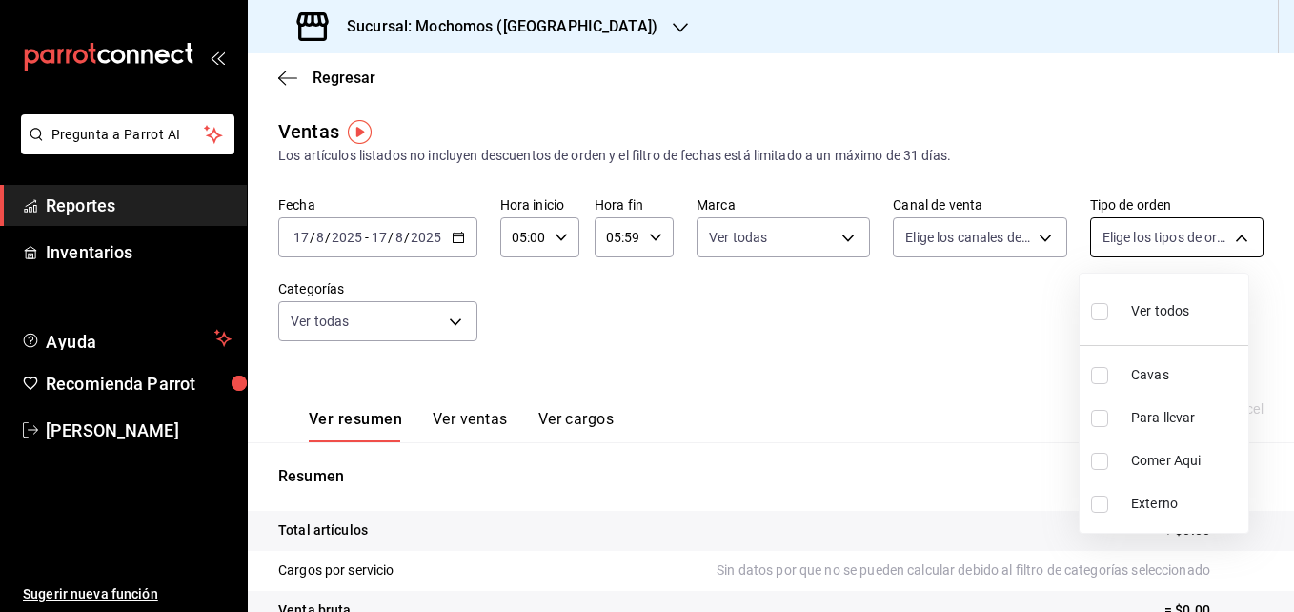
click at [815, 234] on body "Pregunta a Parrot AI Reportes Inventarios Ayuda Recomienda Parrot Roberto Barro…" at bounding box center [647, 306] width 1294 height 612
click at [815, 311] on input "checkbox" at bounding box center [1099, 311] width 17 height 17
checkbox input "true"
type input "3511826e-d0de-4296-8152-2ac5d1de6c07,baed2e38-a444-4c8b-baeb-c256ad15bf0c,e2b47…"
checkbox input "true"
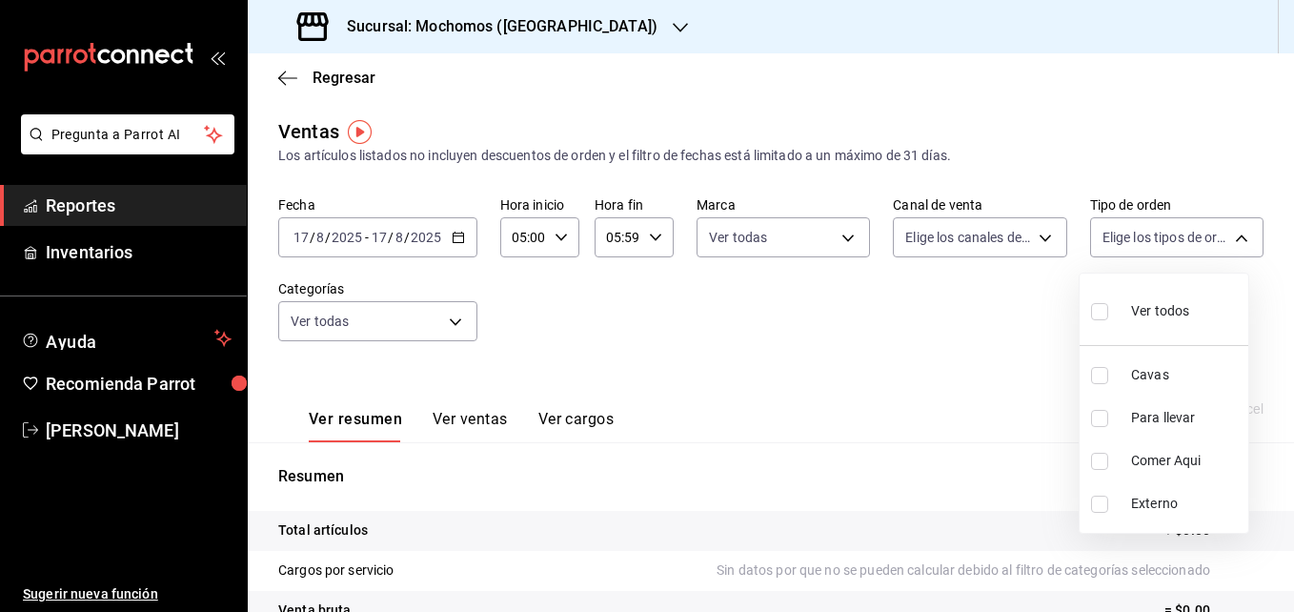
checkbox input "true"
click at [815, 333] on div at bounding box center [647, 306] width 1294 height 612
click at [459, 236] on \(Stroke\) "button" at bounding box center [458, 235] width 10 height 1
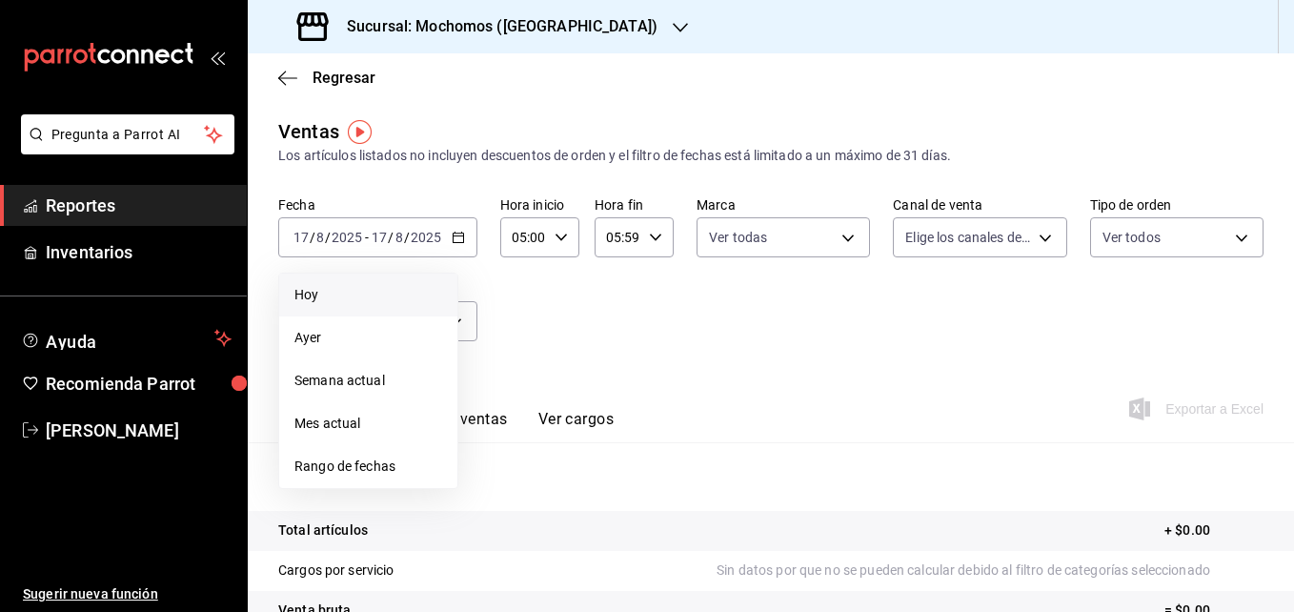
click at [324, 296] on span "Hoy" at bounding box center [368, 295] width 148 height 20
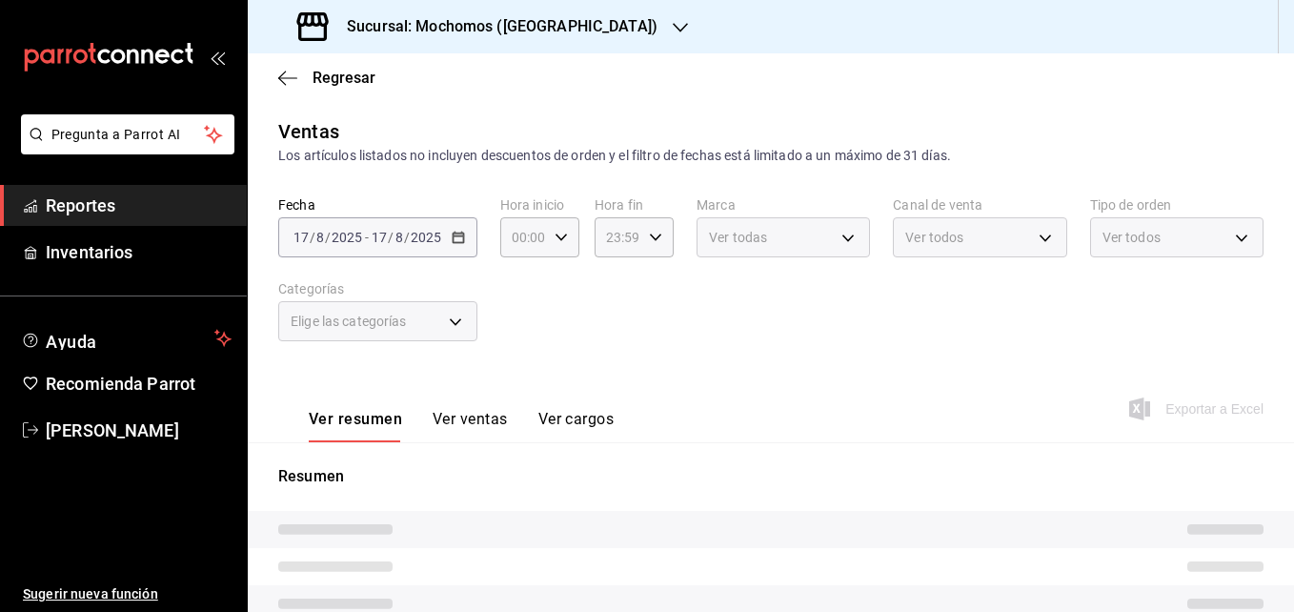
type input "05:00"
type input "05:59"
type input "2d195258-a112-483e-9c41-0e6351594330,d48f3e9a-3ab1-4b8f-8ab3-d3938f1810f2,a94d4…"
type input "562d5b5b-21a2-4ace-a941-66278f4a6c49"
type input "3511826e-d0de-4296-8152-2ac5d1de6c07,baed2e38-a444-4c8b-baeb-c256ad15bf0c,e2b47…"
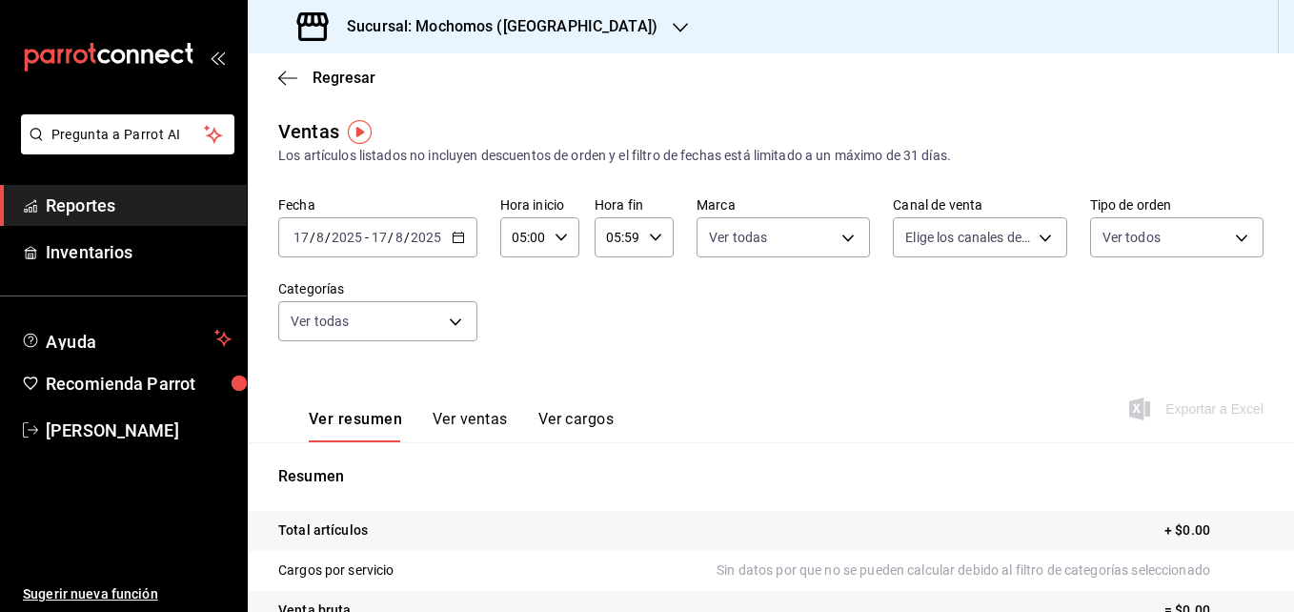
click at [464, 226] on div "[DATE] [DATE] - [DATE] [DATE]" at bounding box center [377, 237] width 199 height 40
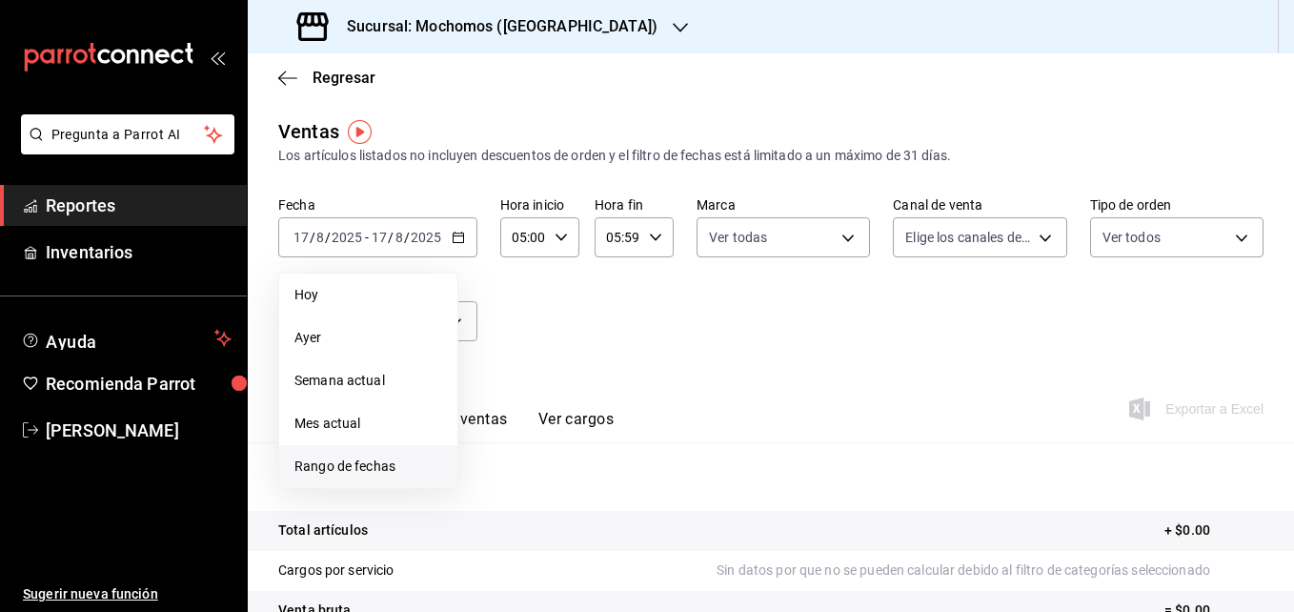
click at [355, 459] on span "Rango de fechas" at bounding box center [368, 466] width 148 height 20
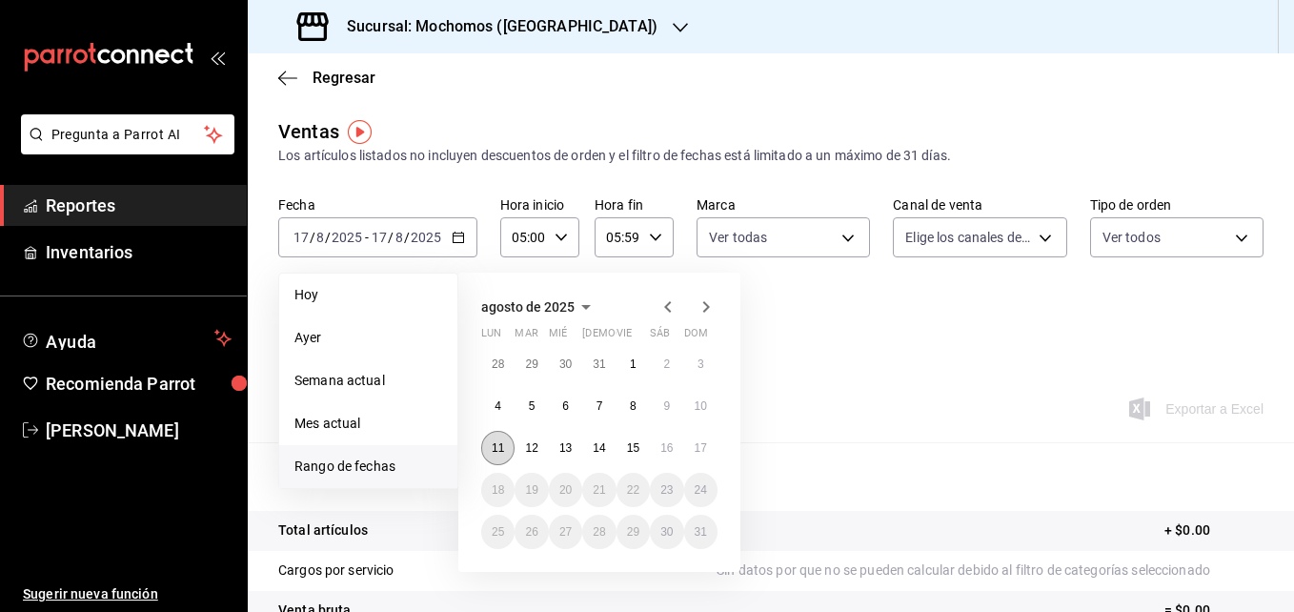
click at [499, 445] on abbr "11" at bounding box center [498, 447] width 12 height 13
click at [704, 446] on abbr "17" at bounding box center [701, 447] width 12 height 13
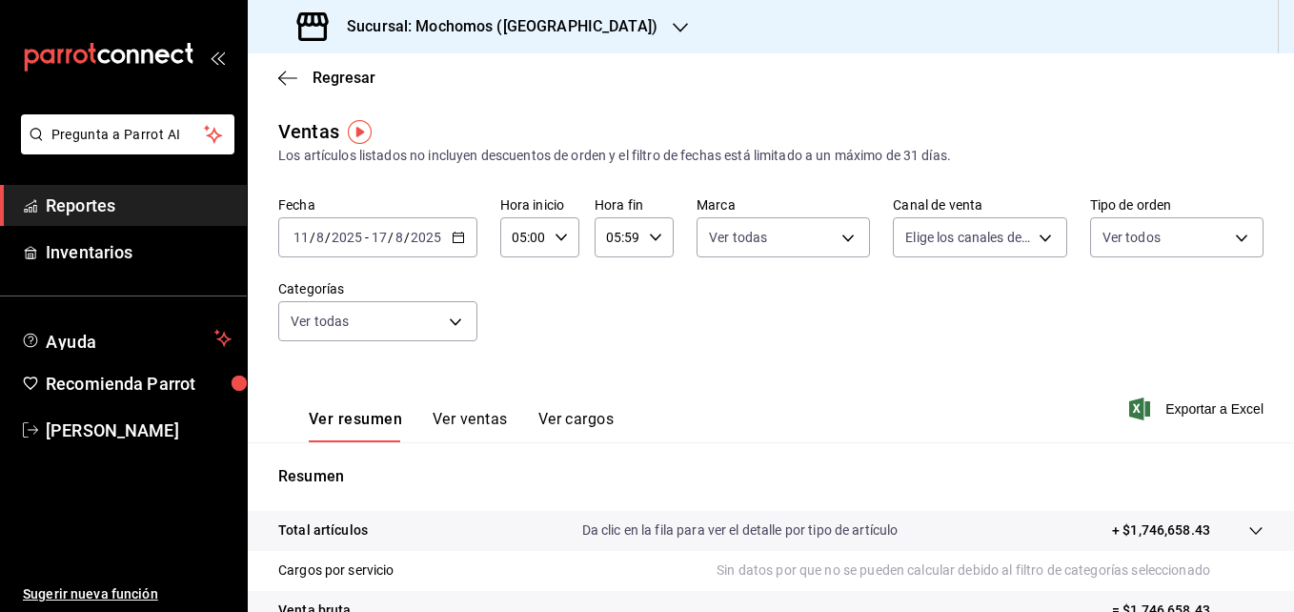
click at [466, 240] on div "[DATE] [DATE] - [DATE] [DATE]" at bounding box center [377, 237] width 199 height 40
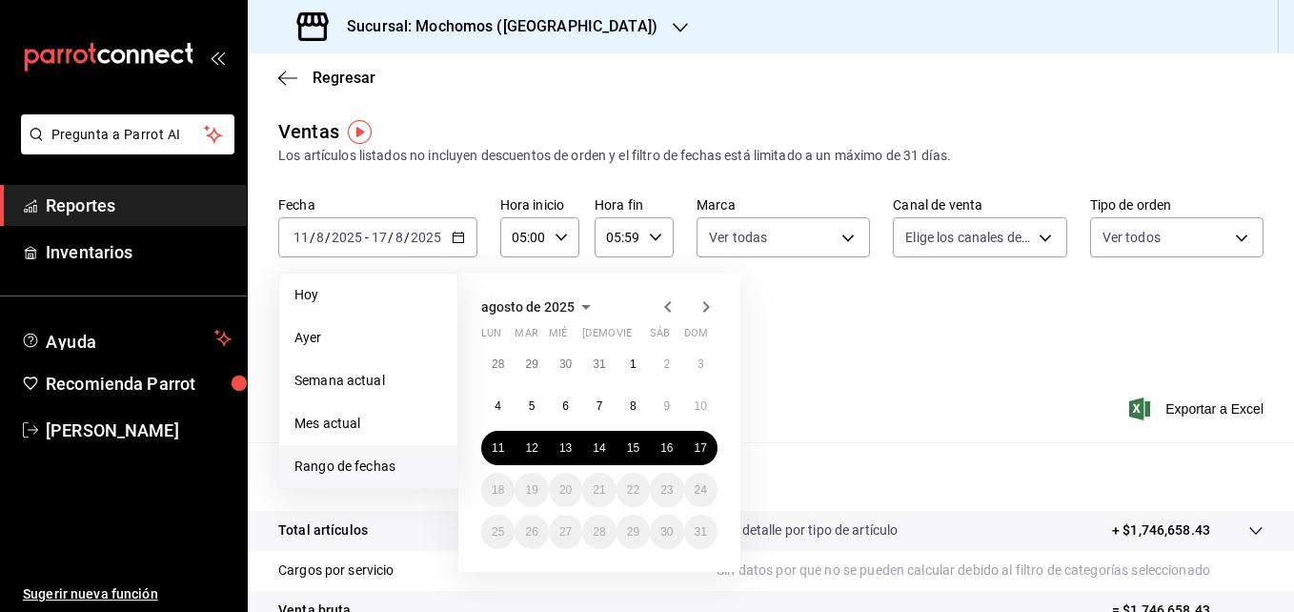
click at [652, 233] on icon "button" at bounding box center [655, 237] width 13 height 13
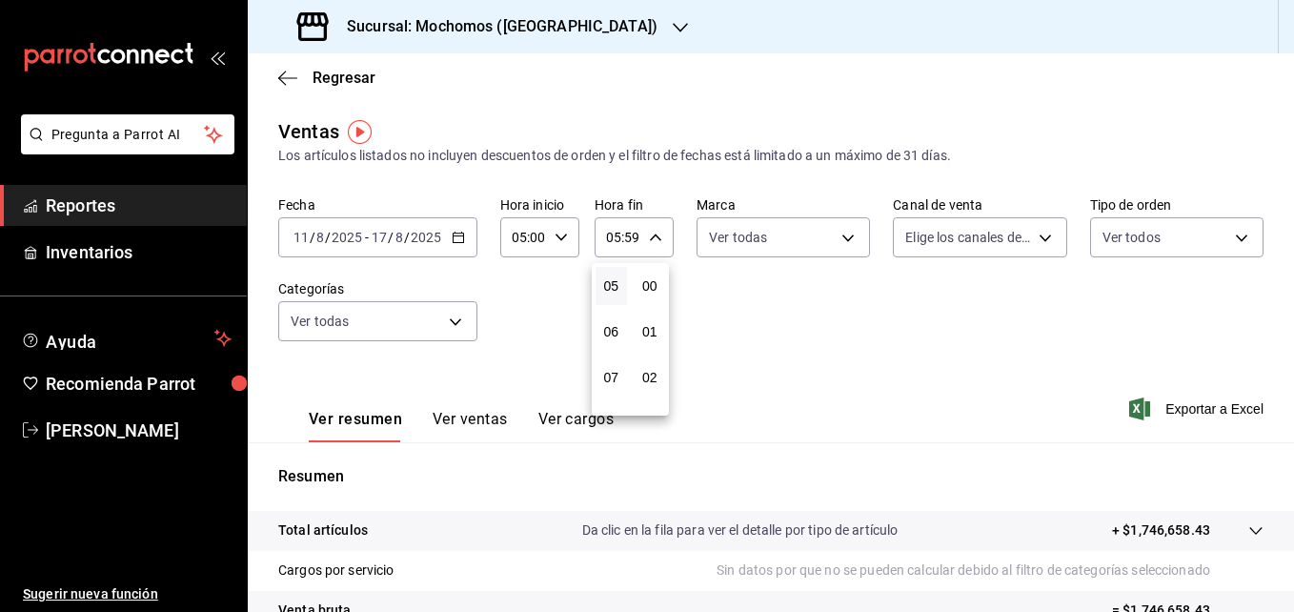
scroll to position [2592, 0]
click at [652, 233] on div at bounding box center [647, 306] width 1294 height 612
click at [652, 233] on icon "button" at bounding box center [655, 237] width 13 height 13
click at [610, 395] on span "23" at bounding box center [611, 392] width 9 height 15
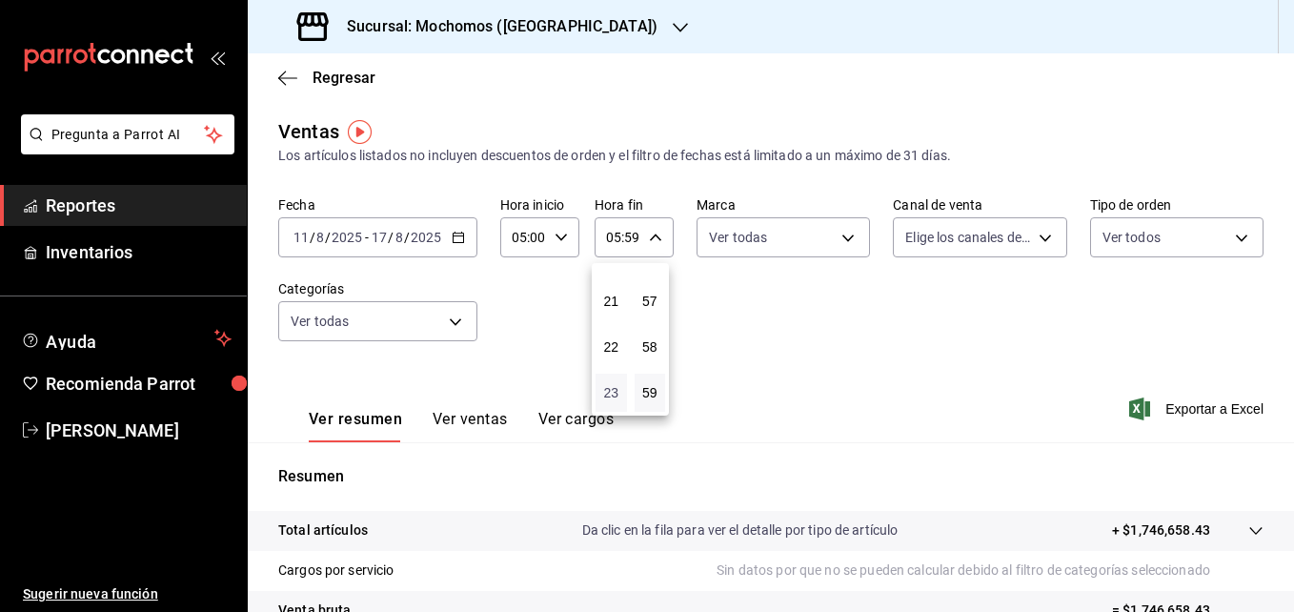
type input "23:59"
click at [831, 347] on div at bounding box center [647, 306] width 1294 height 612
click at [458, 241] on icon "button" at bounding box center [458, 237] width 13 height 13
click at [673, 21] on icon "button" at bounding box center [680, 27] width 15 height 15
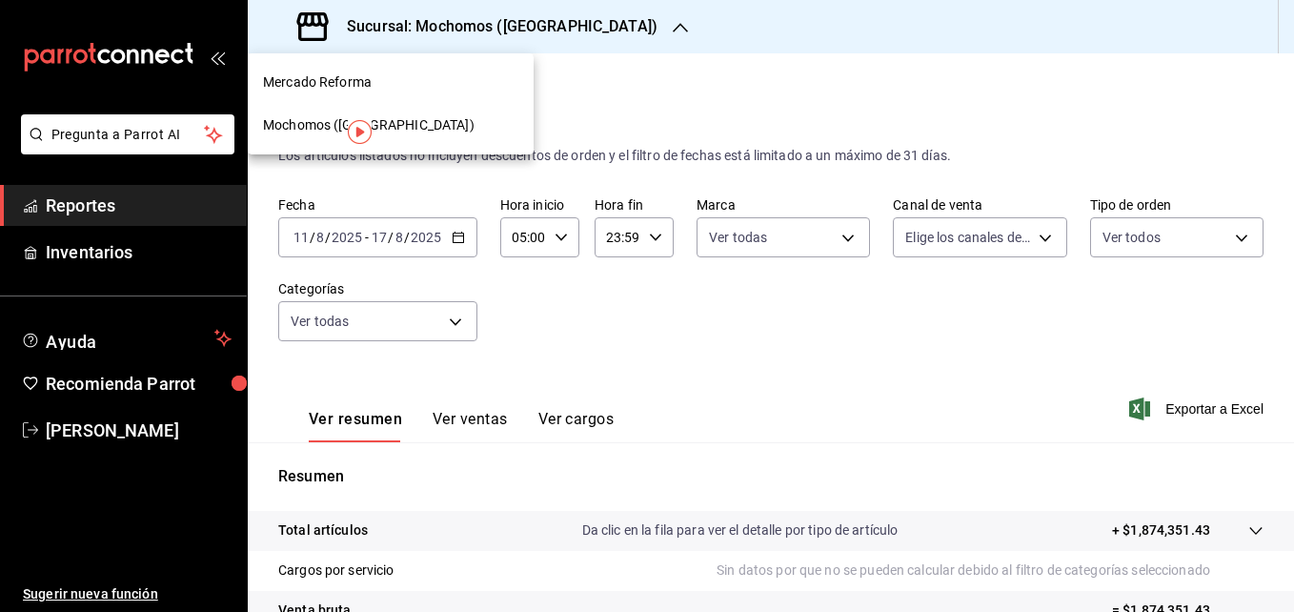
click at [339, 84] on span "Mercado Reforma" at bounding box center [317, 82] width 109 height 20
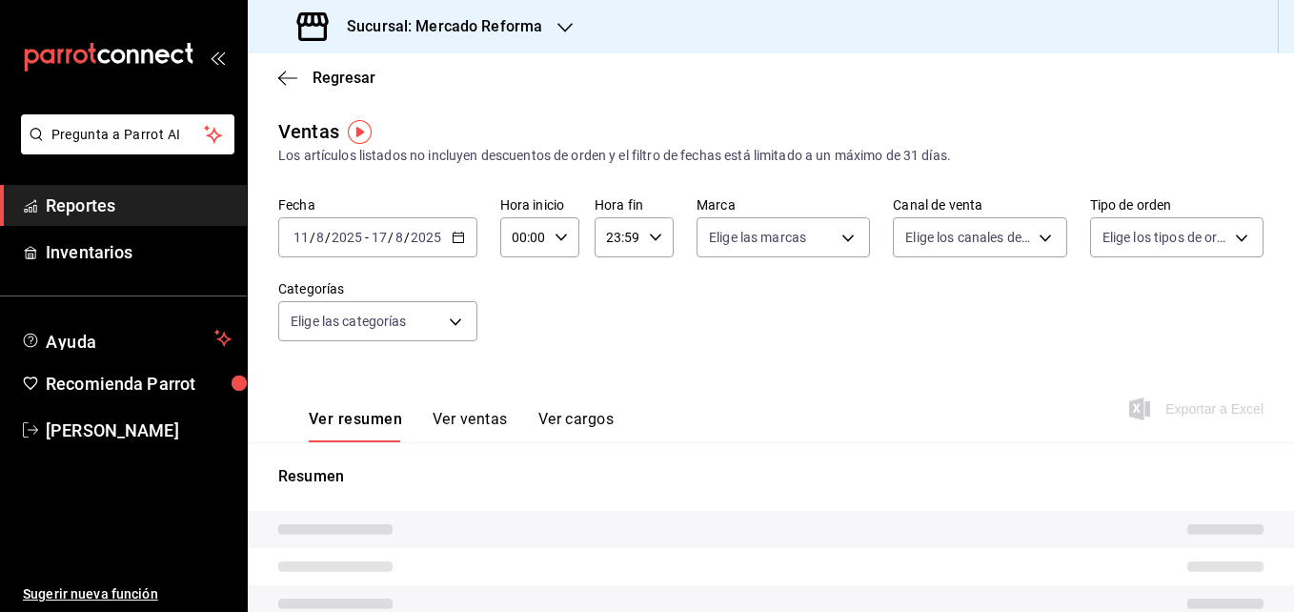
type input "05:00"
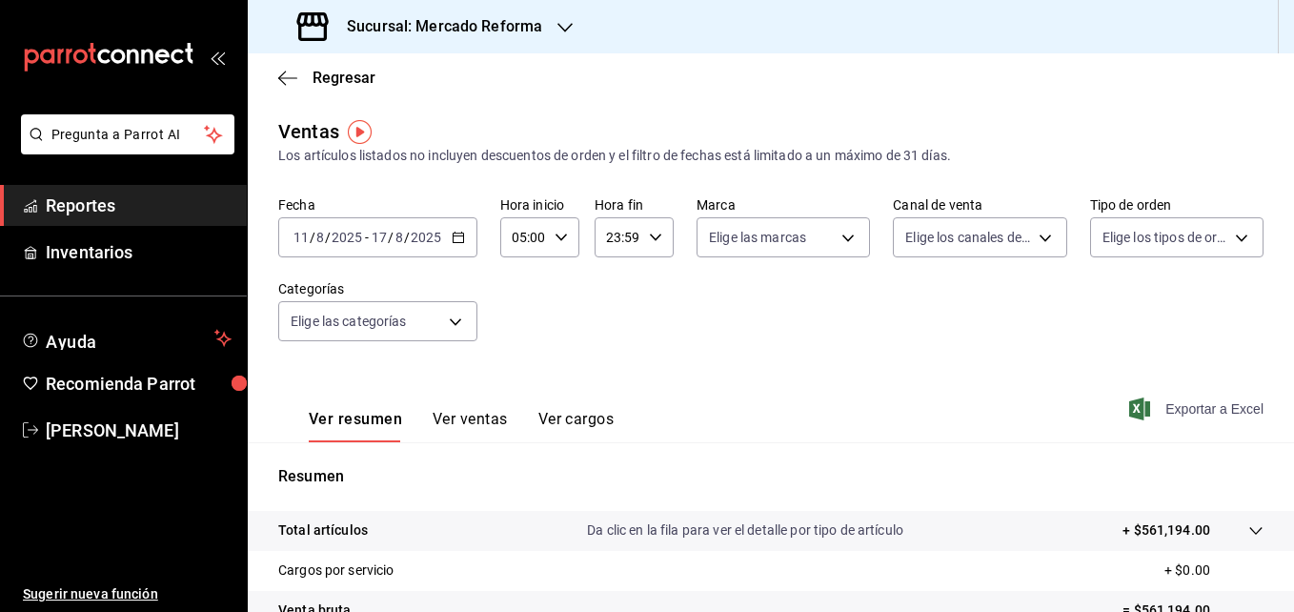
click at [1174, 402] on span "Exportar a Excel" at bounding box center [1198, 408] width 131 height 23
